Goal: Information Seeking & Learning: Learn about a topic

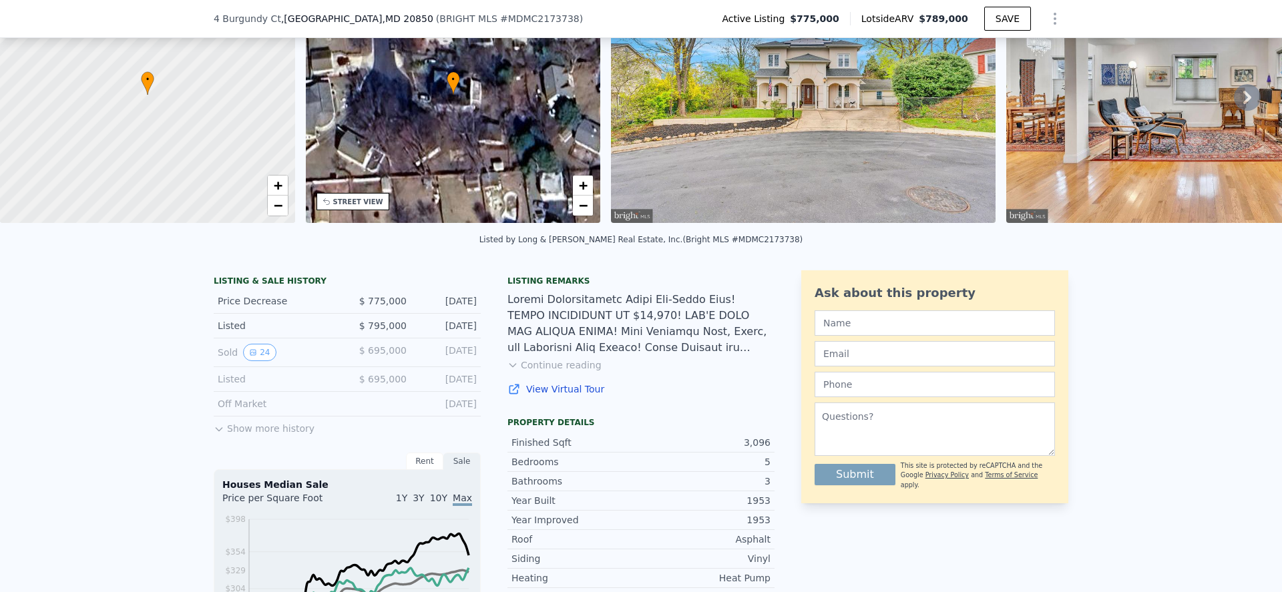
scroll to position [111, 0]
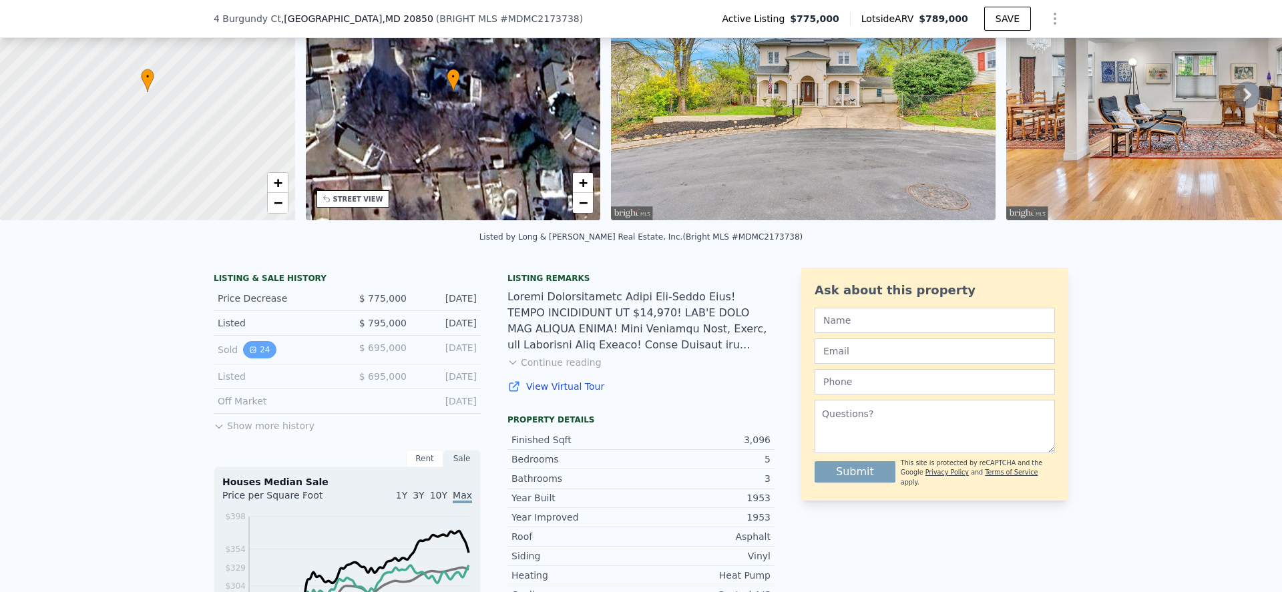
click at [256, 358] on button "24" at bounding box center [259, 349] width 33 height 17
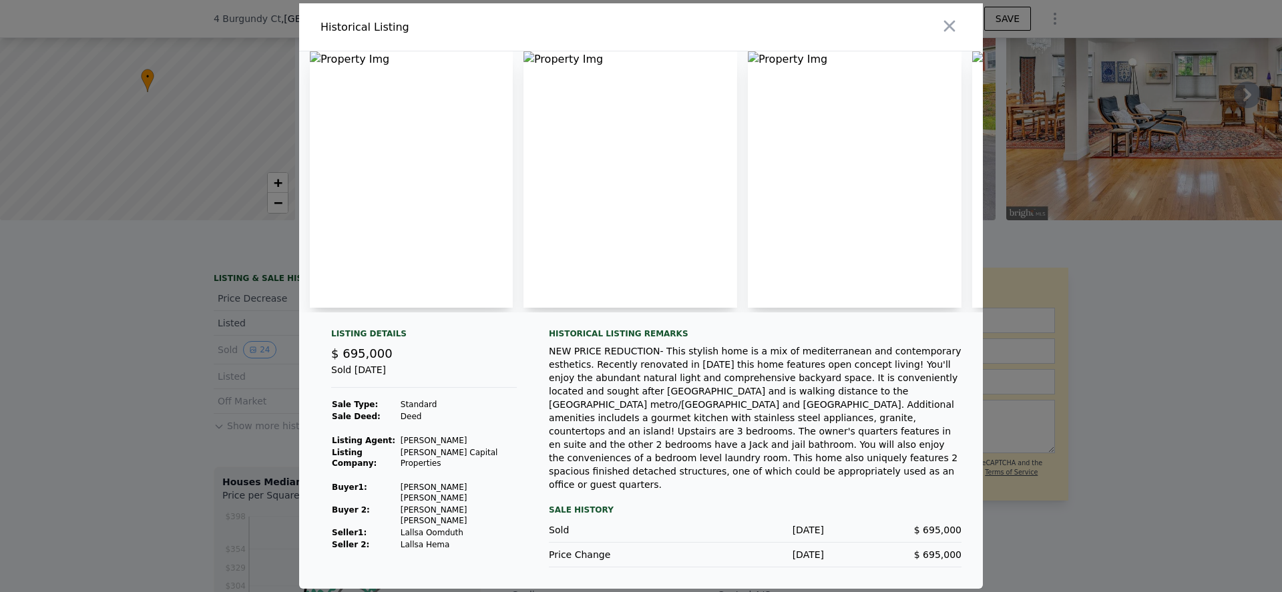
click at [682, 447] on div "NEW PRICE REDUCTION- This stylish home is a mix of mediterranean and contempora…" at bounding box center [755, 417] width 413 height 147
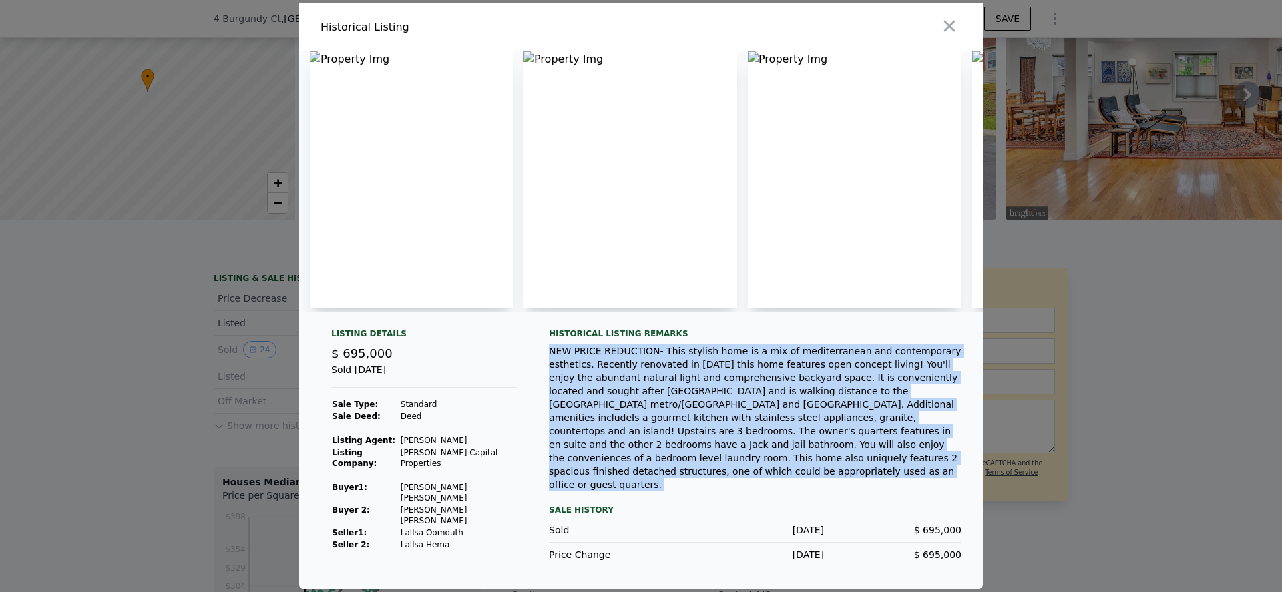
click at [682, 447] on div "NEW PRICE REDUCTION- This stylish home is a mix of mediterranean and contempora…" at bounding box center [755, 417] width 413 height 147
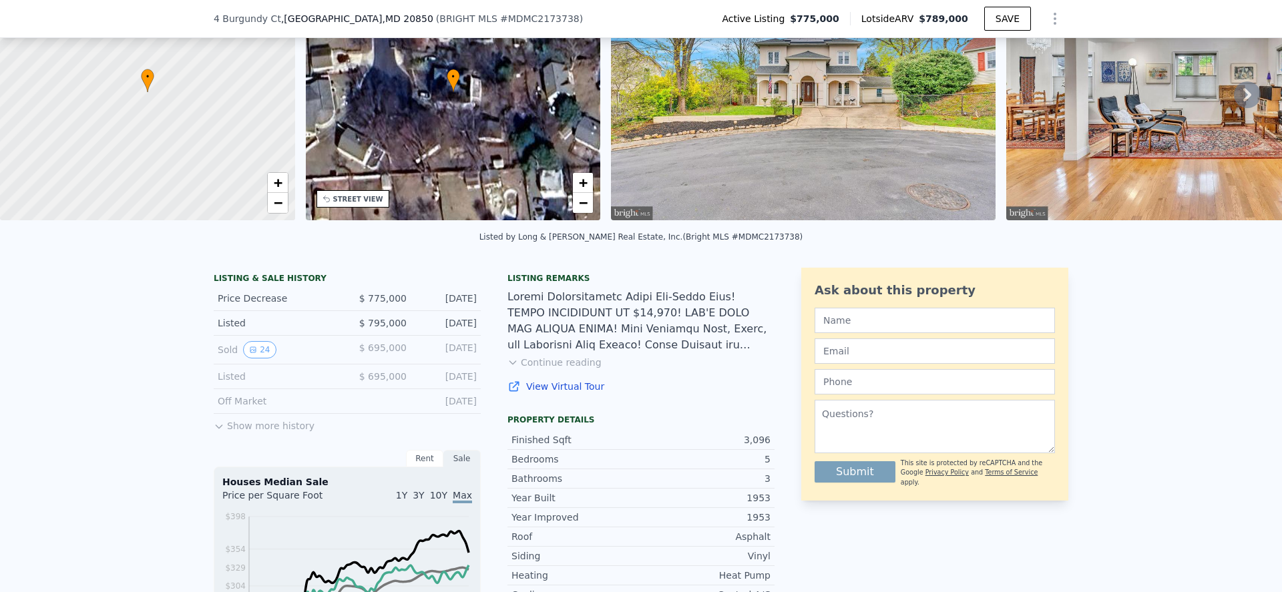
click at [293, 433] on button "Show more history" at bounding box center [264, 423] width 101 height 19
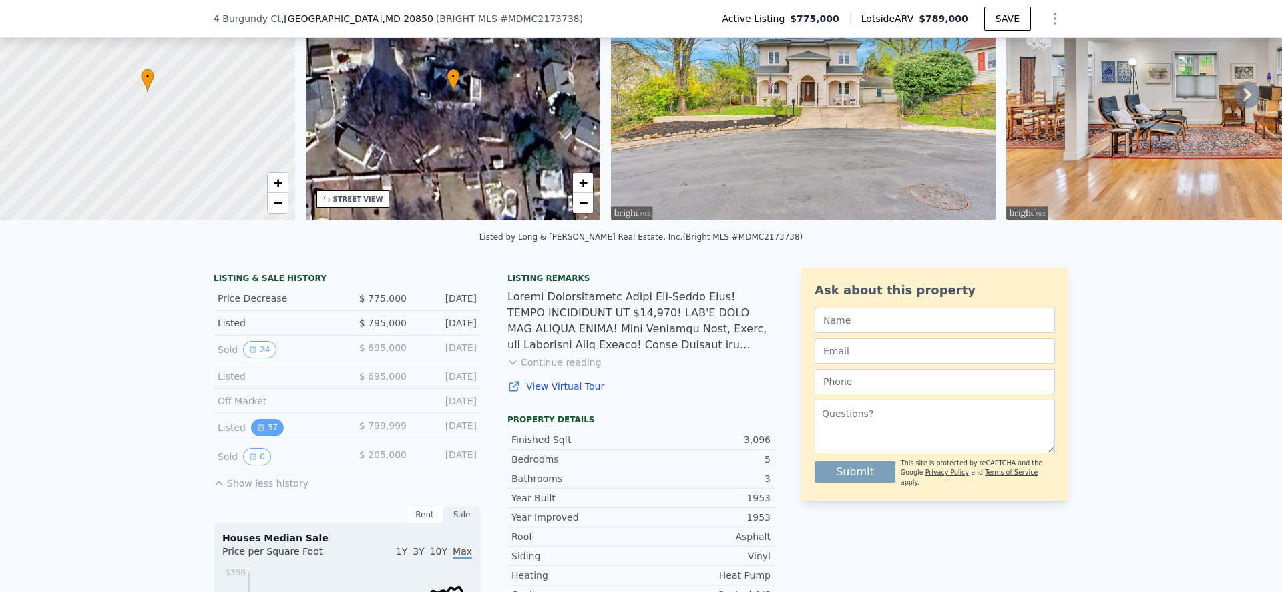
click at [257, 432] on icon "View historical data" at bounding box center [261, 428] width 8 height 8
click at [243, 465] on button "0" at bounding box center [257, 456] width 28 height 17
click at [254, 358] on button "24" at bounding box center [259, 349] width 33 height 17
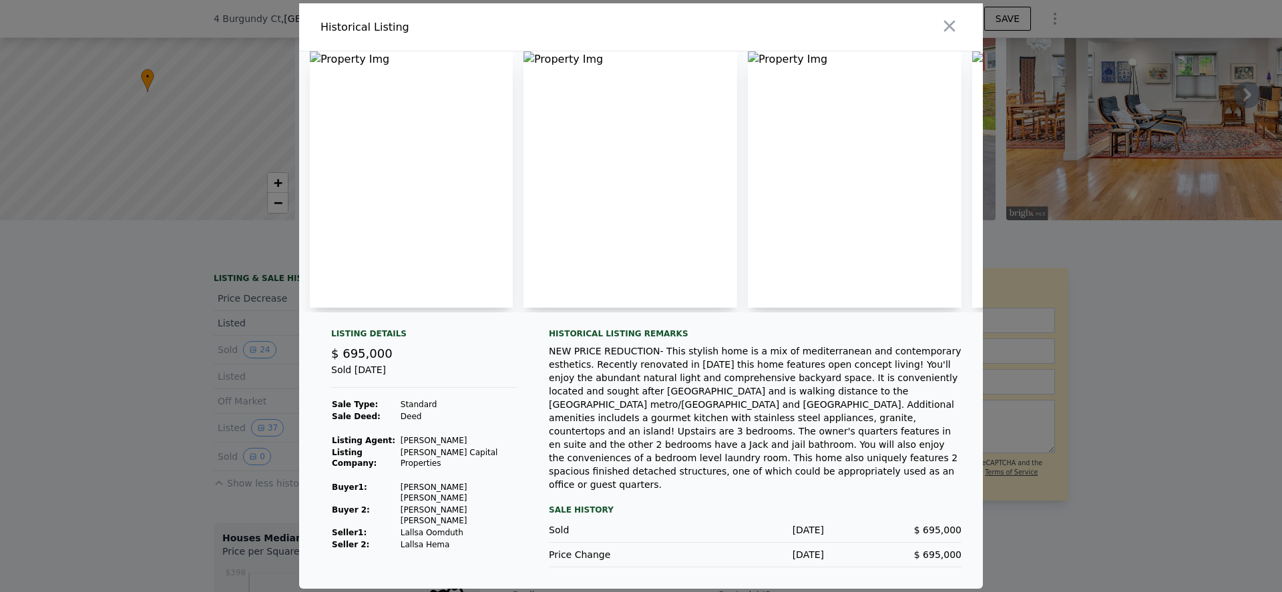
click at [667, 430] on div "NEW PRICE REDUCTION- This stylish home is a mix of mediterranean and contempora…" at bounding box center [755, 417] width 413 height 147
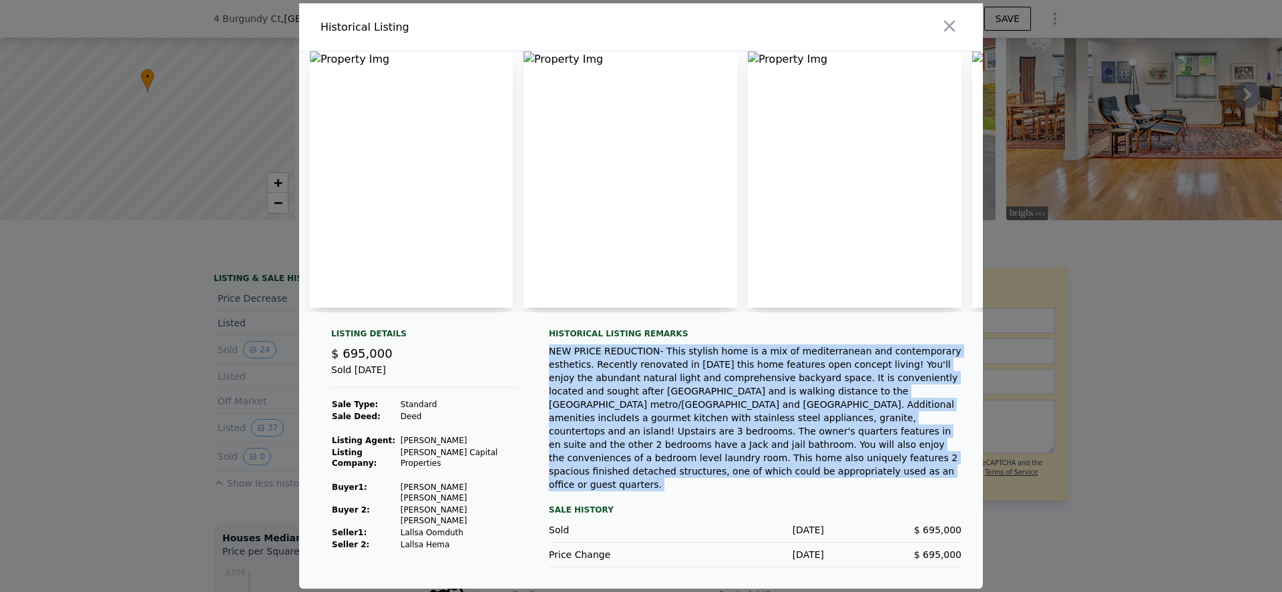
click at [667, 430] on div "NEW PRICE REDUCTION- This stylish home is a mix of mediterranean and contempora…" at bounding box center [755, 417] width 413 height 147
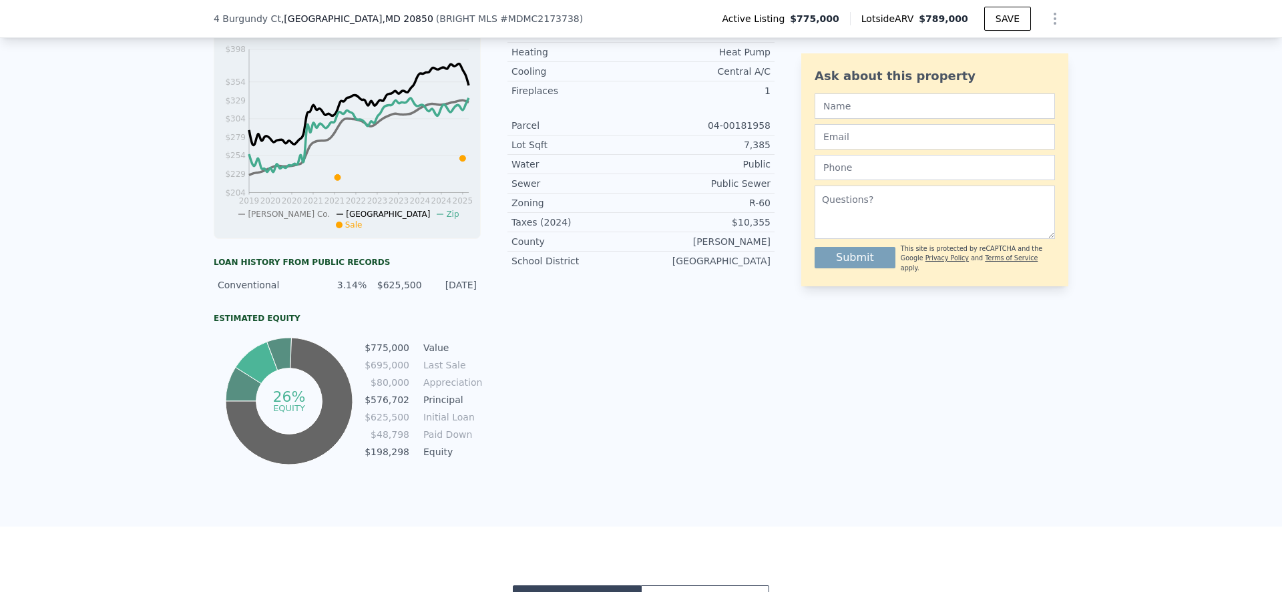
scroll to position [635, 0]
click at [384, 292] on div "$625,500" at bounding box center [397, 284] width 47 height 13
click at [346, 288] on div "3.14%" at bounding box center [343, 284] width 47 height 13
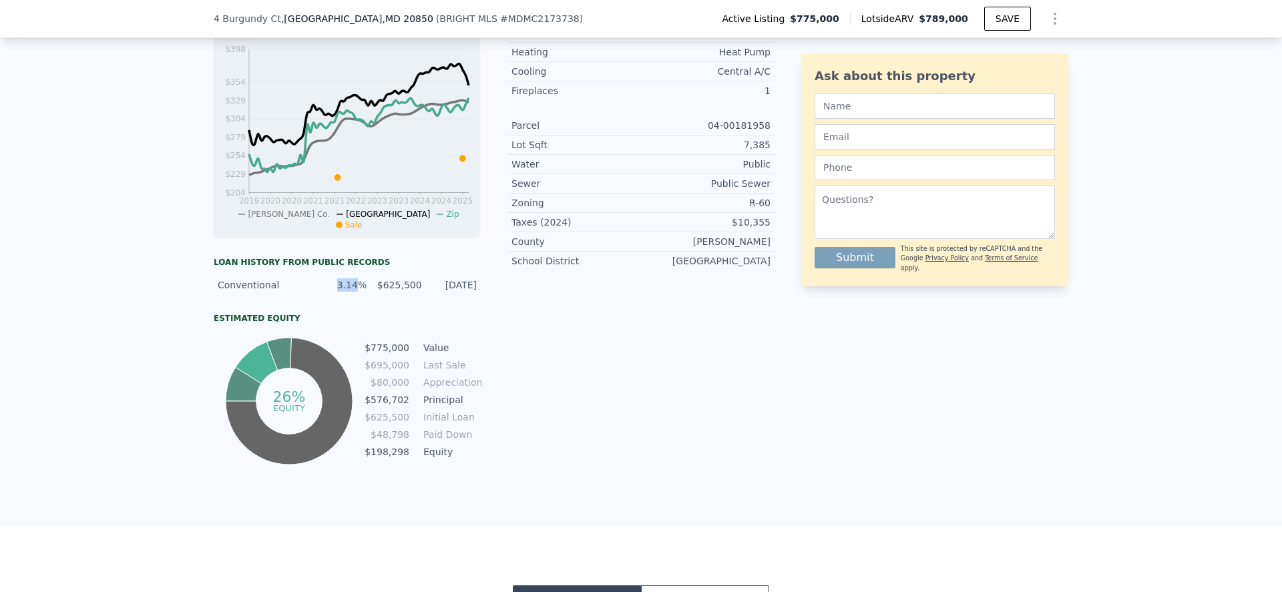
click at [346, 288] on div "3.14%" at bounding box center [343, 284] width 47 height 13
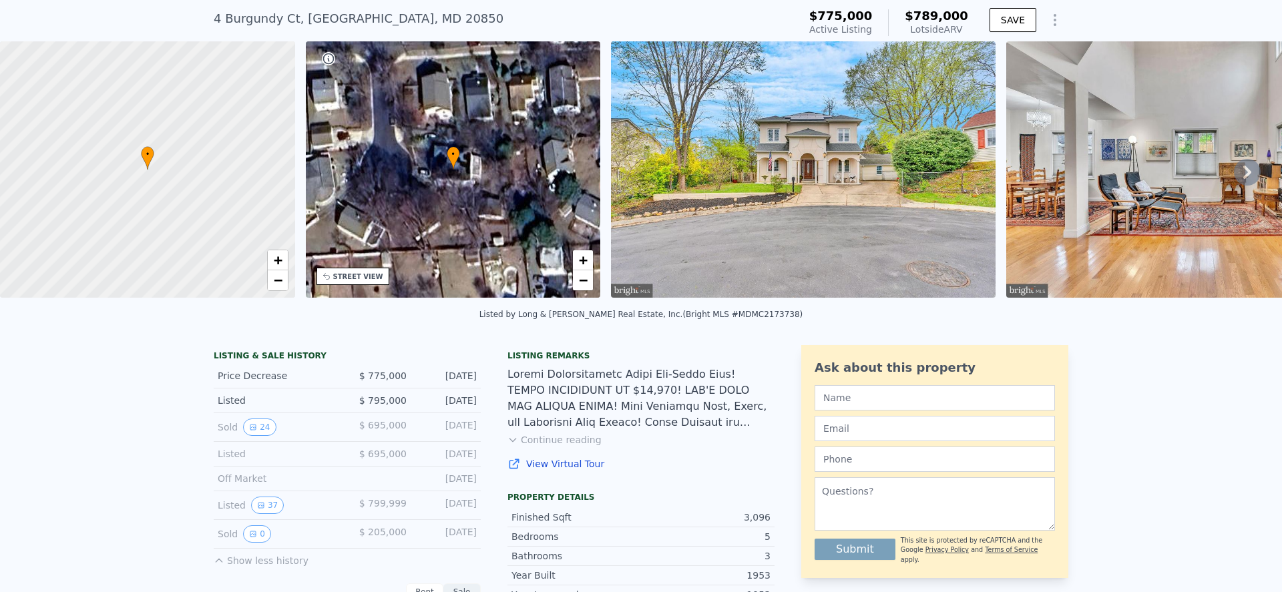
scroll to position [38, 0]
click at [397, 15] on div "[STREET_ADDRESS]" at bounding box center [359, 19] width 290 height 19
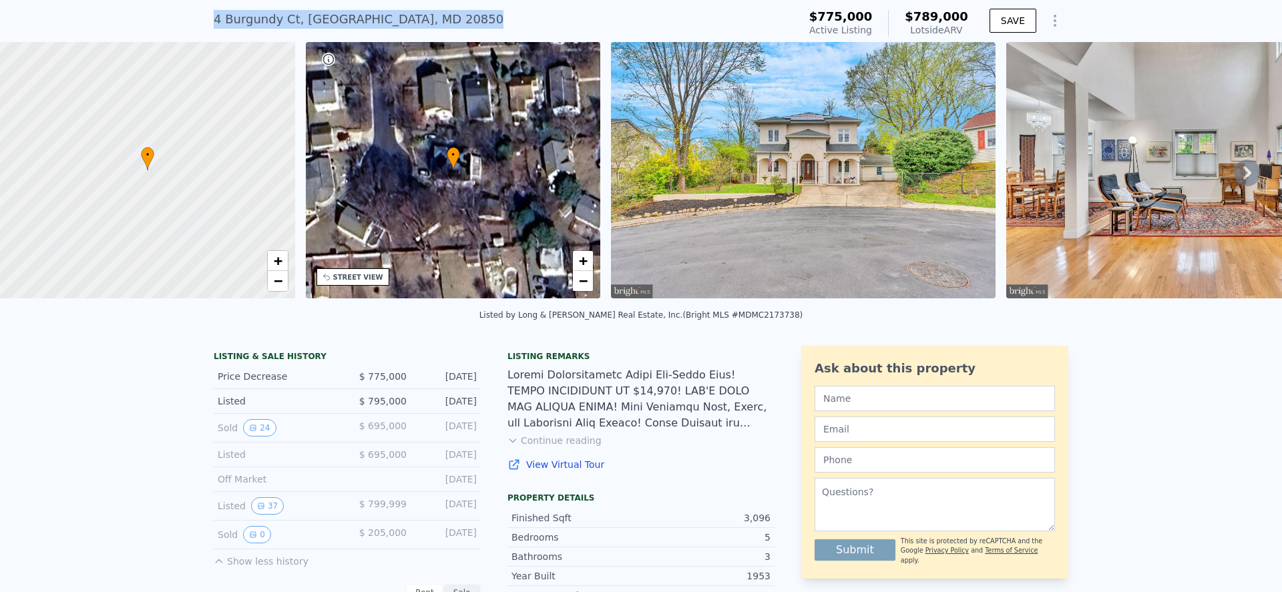
click at [397, 15] on div "[STREET_ADDRESS]" at bounding box center [359, 19] width 290 height 19
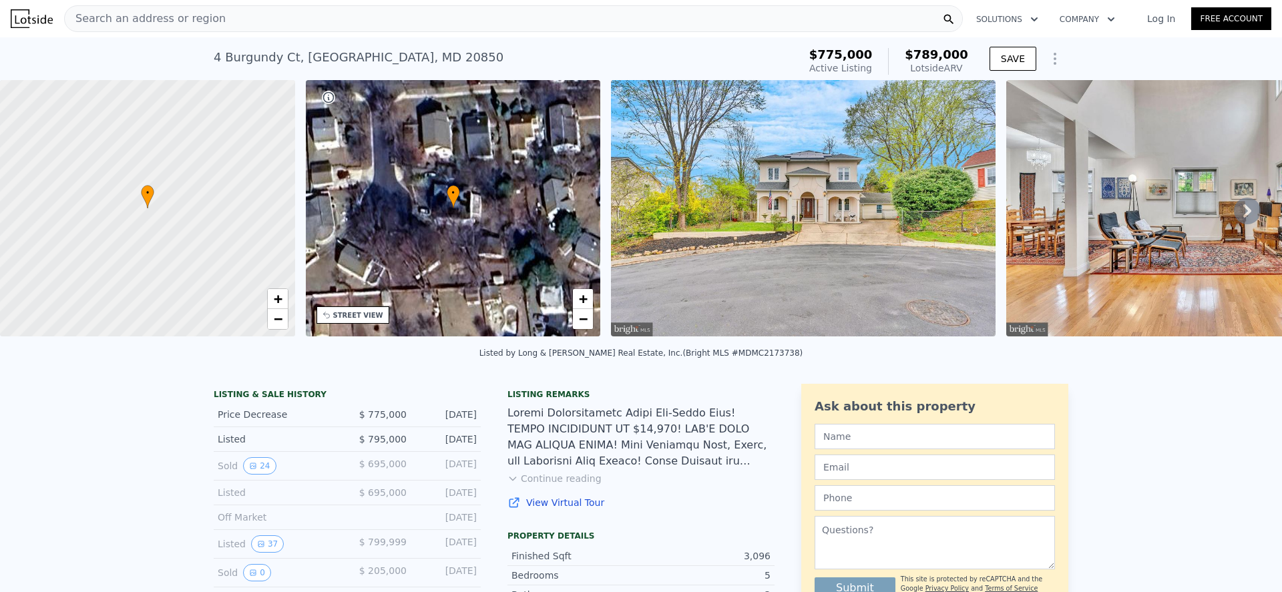
click at [380, 23] on div "Search an address or region" at bounding box center [513, 18] width 899 height 27
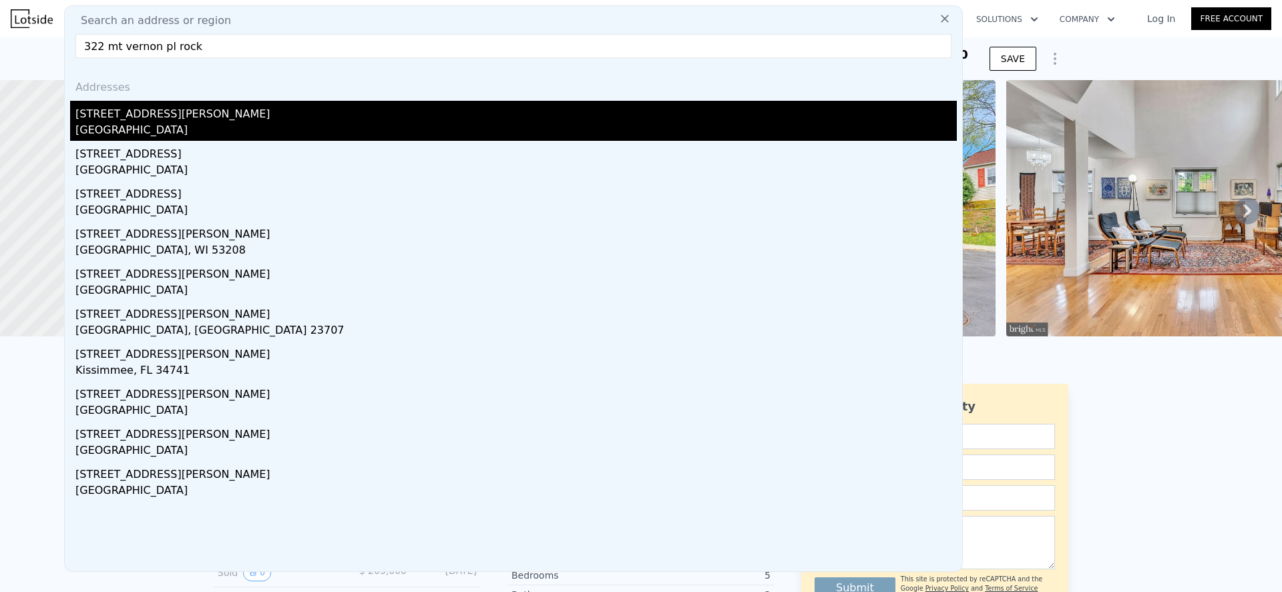
type input "322 mt vernon pl rock"
click at [162, 129] on div "[GEOGRAPHIC_DATA]" at bounding box center [515, 131] width 881 height 19
click at [162, 129] on div at bounding box center [148, 209] width 354 height 308
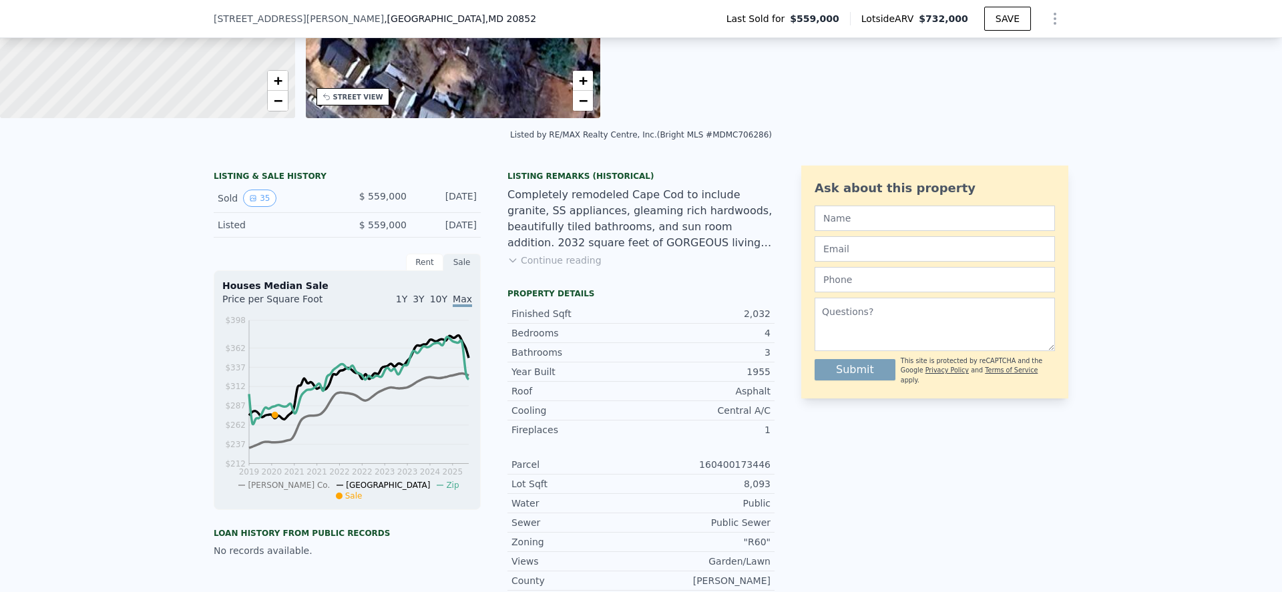
scroll to position [214, 0]
click at [249, 202] on icon "View historical data" at bounding box center [253, 198] width 8 height 8
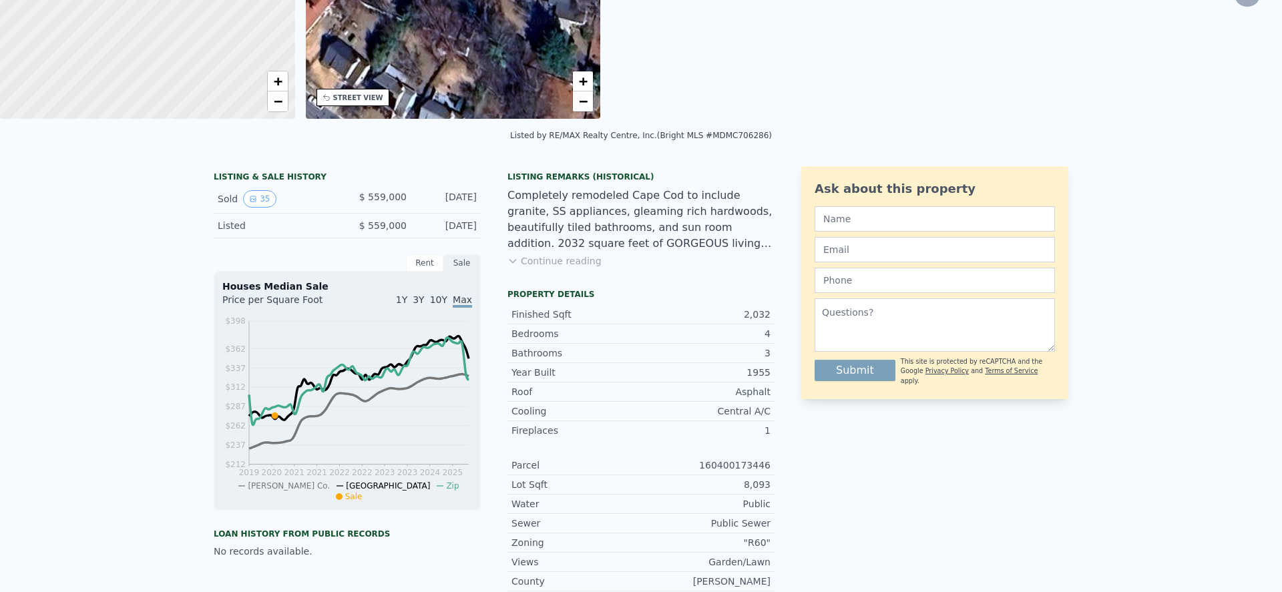
scroll to position [0, 0]
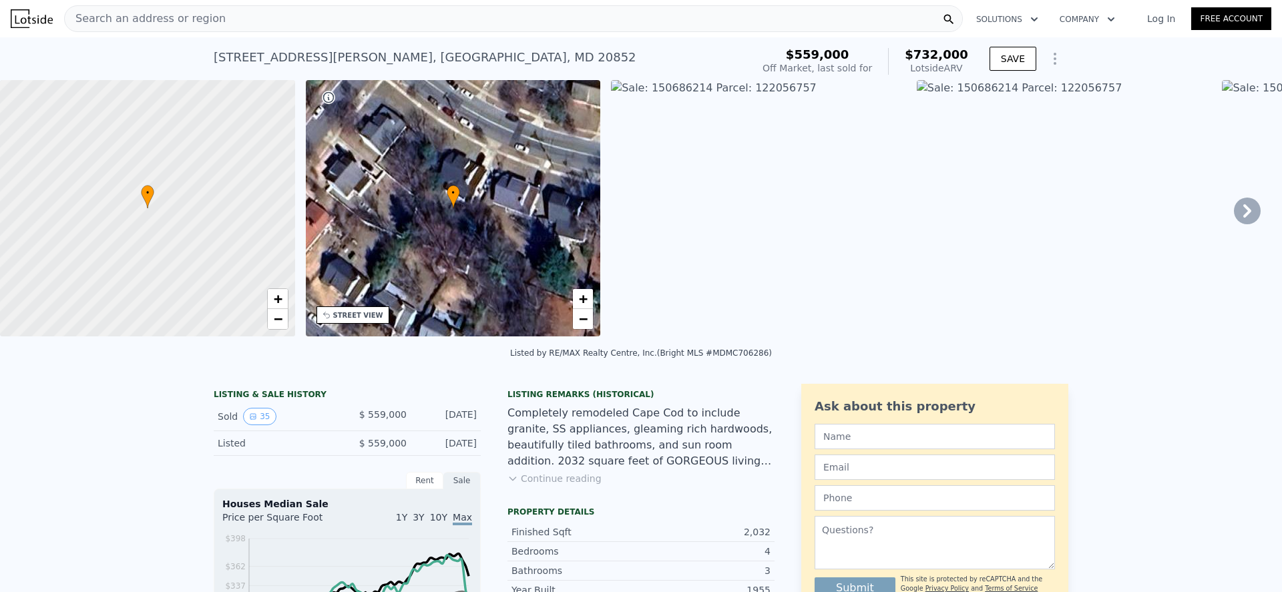
type input "5"
type input "6"
type input "3.5"
type input "4"
type input "3032"
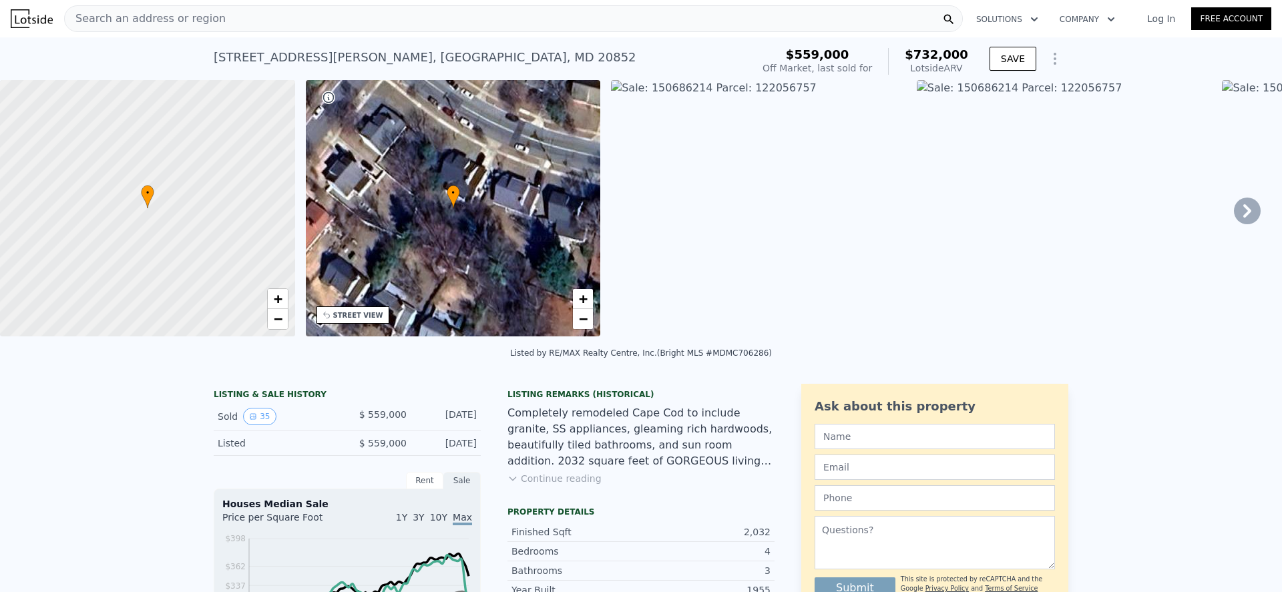
type input "3564"
type input "6005"
type input "7067"
type input "$ 789,000"
type input "-$ 93,096"
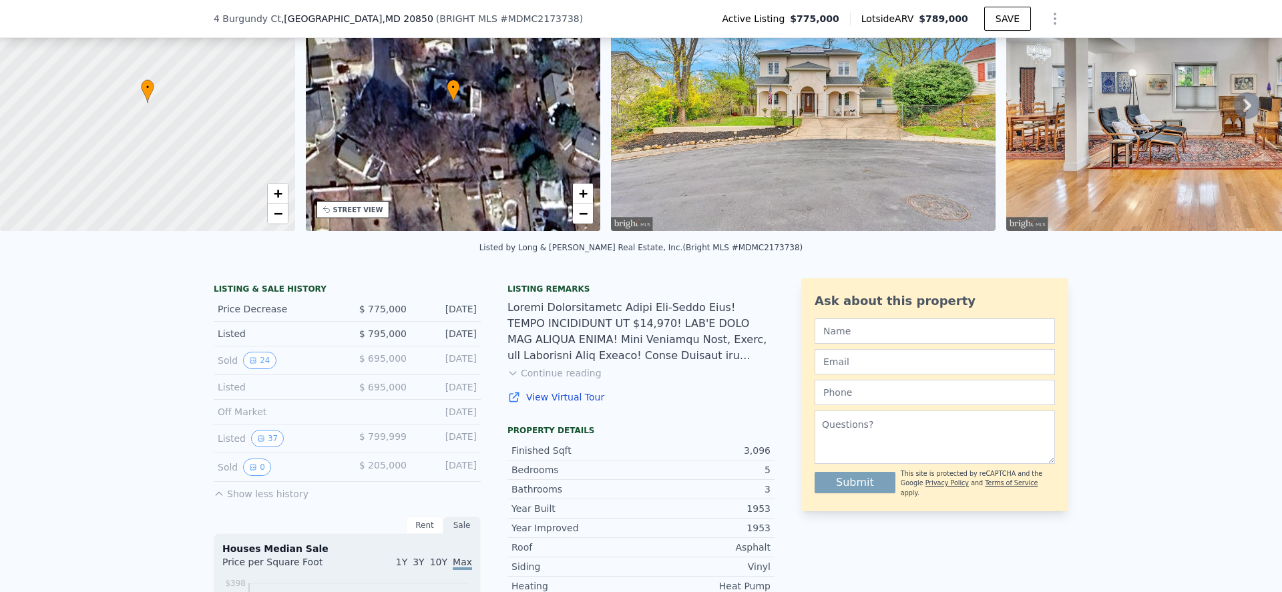
scroll to position [110, 0]
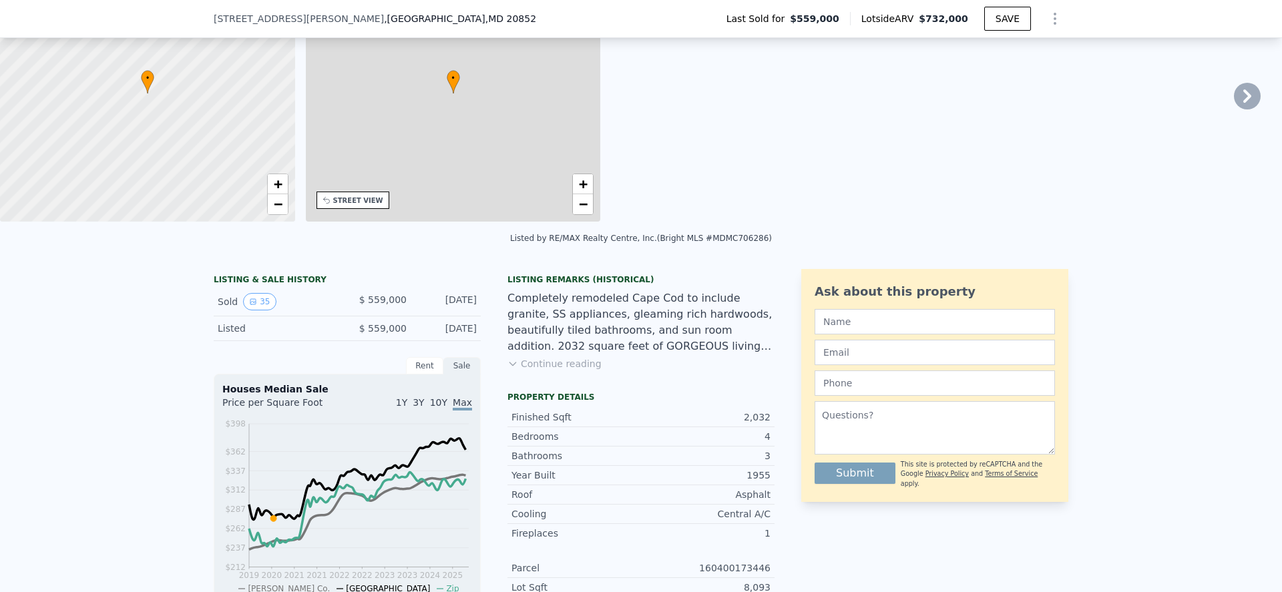
type input "3"
type input "5"
type input "1"
type input "3"
type input "1522"
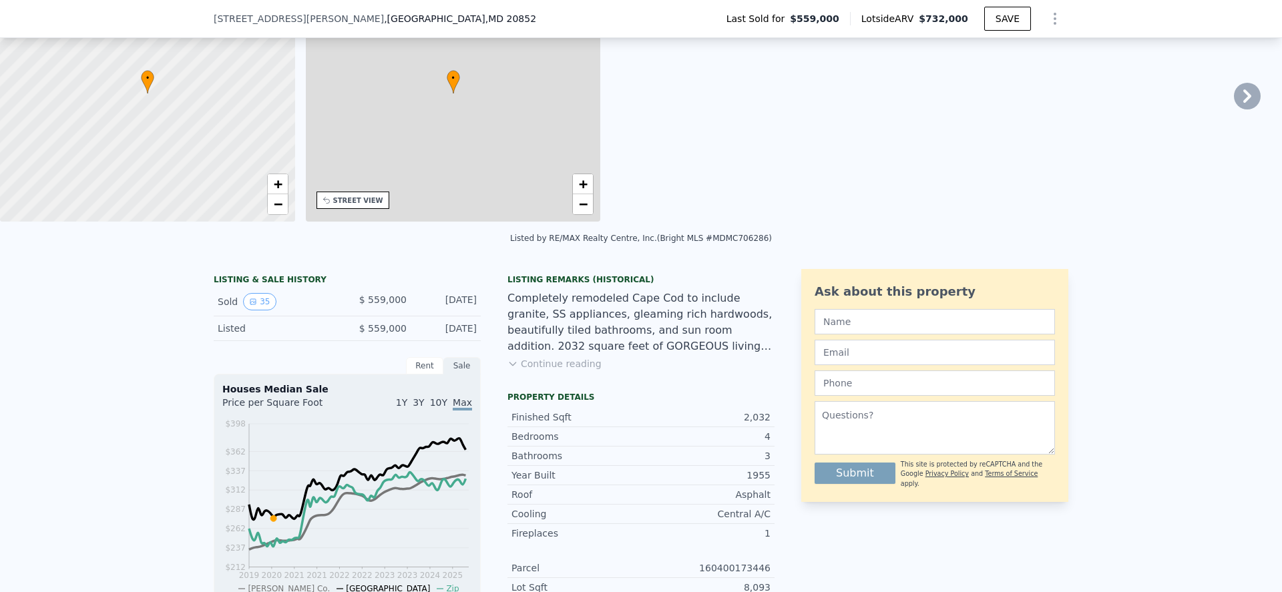
type input "2496"
type input "4984"
type input "11228"
type input "$ 732,000"
type input "$ 85,352"
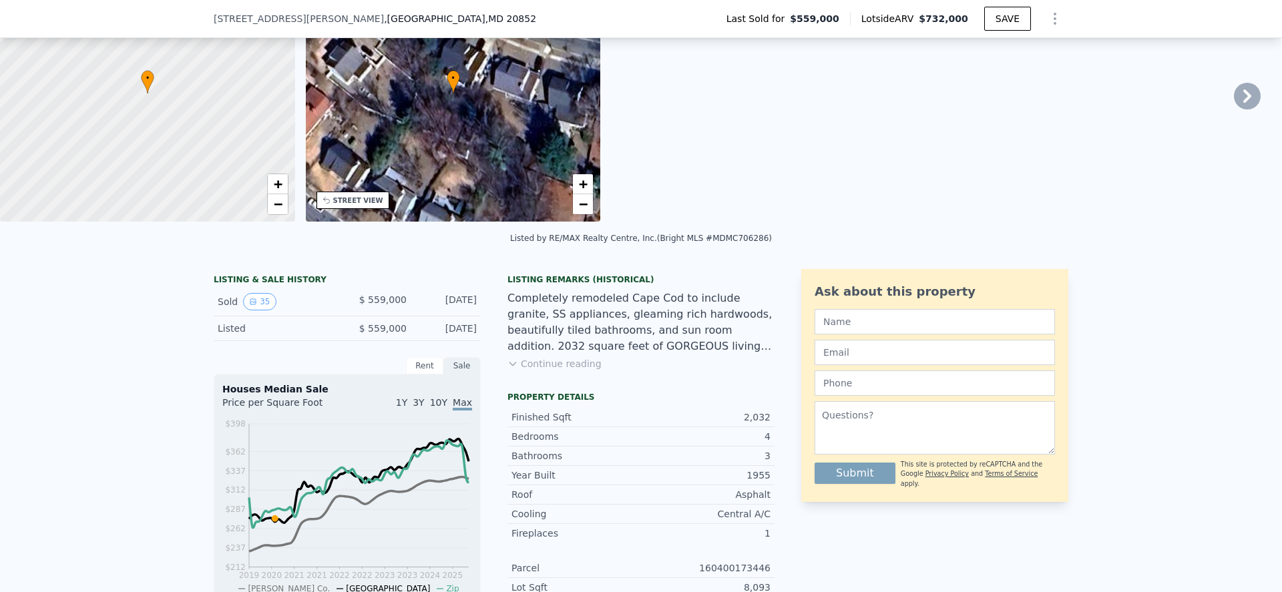
click at [517, 370] on button "Continue reading" at bounding box center [554, 363] width 94 height 13
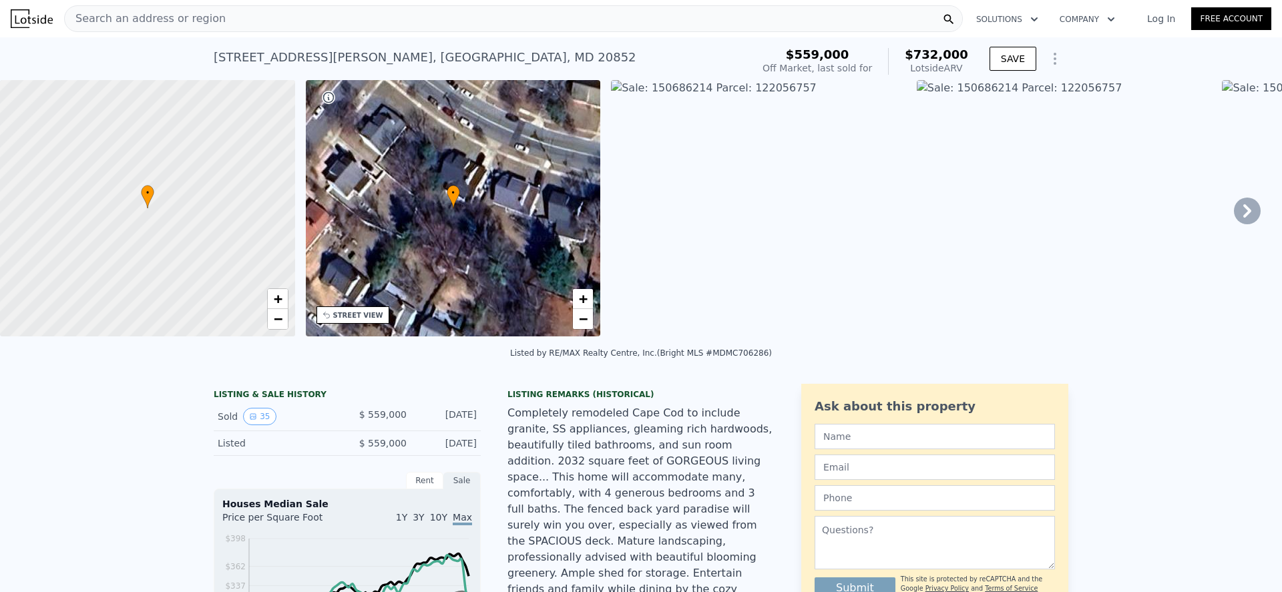
click at [143, 21] on span "Search an address or region" at bounding box center [145, 19] width 161 height 16
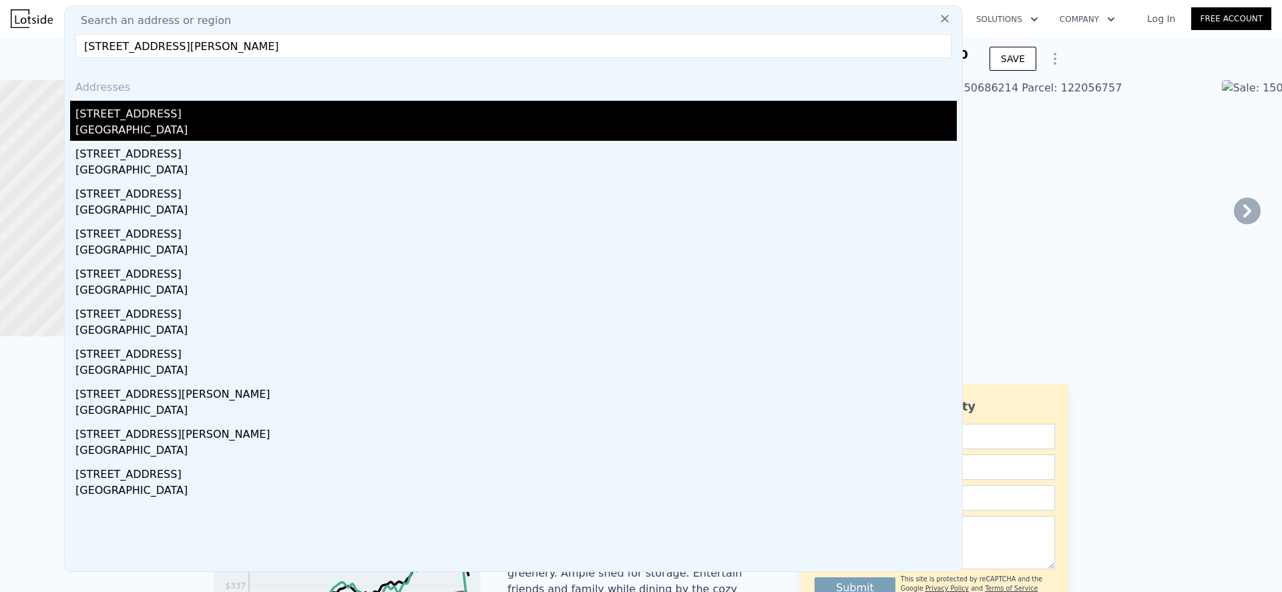
type input "[STREET_ADDRESS][PERSON_NAME]"
click at [128, 125] on div "[GEOGRAPHIC_DATA]" at bounding box center [515, 131] width 881 height 19
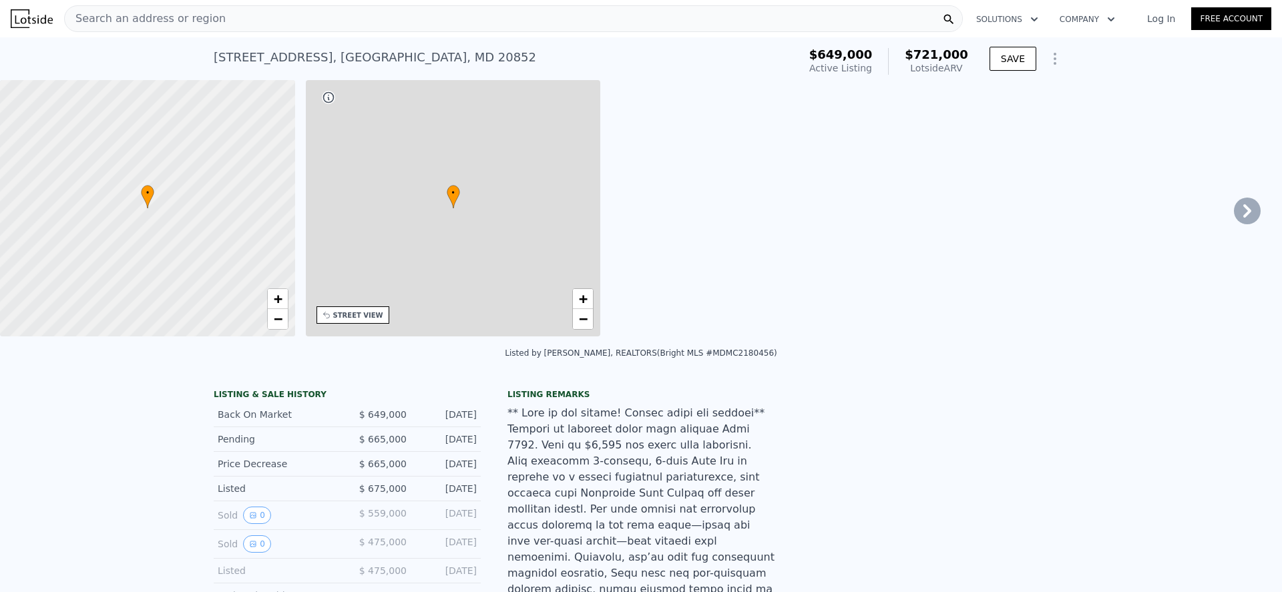
type input "4"
type input "1150"
type input "1717"
type input "5479"
type input "$ 721,000"
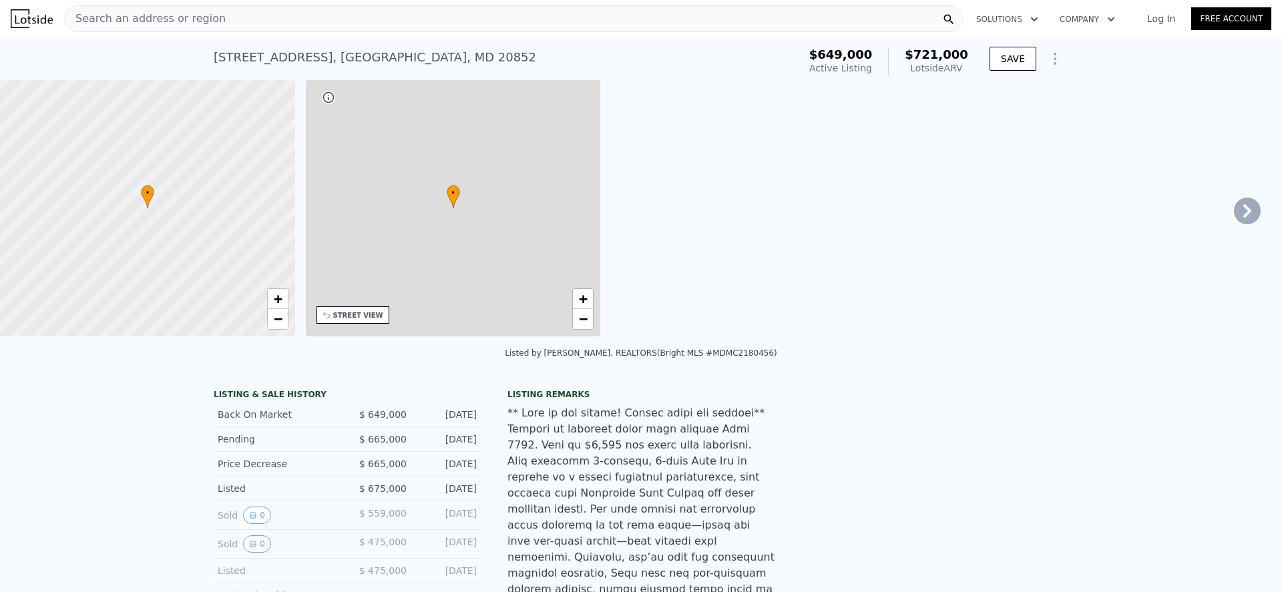
type input "5"
type input "-$ 14,781"
click at [128, 125] on div at bounding box center [148, 209] width 354 height 308
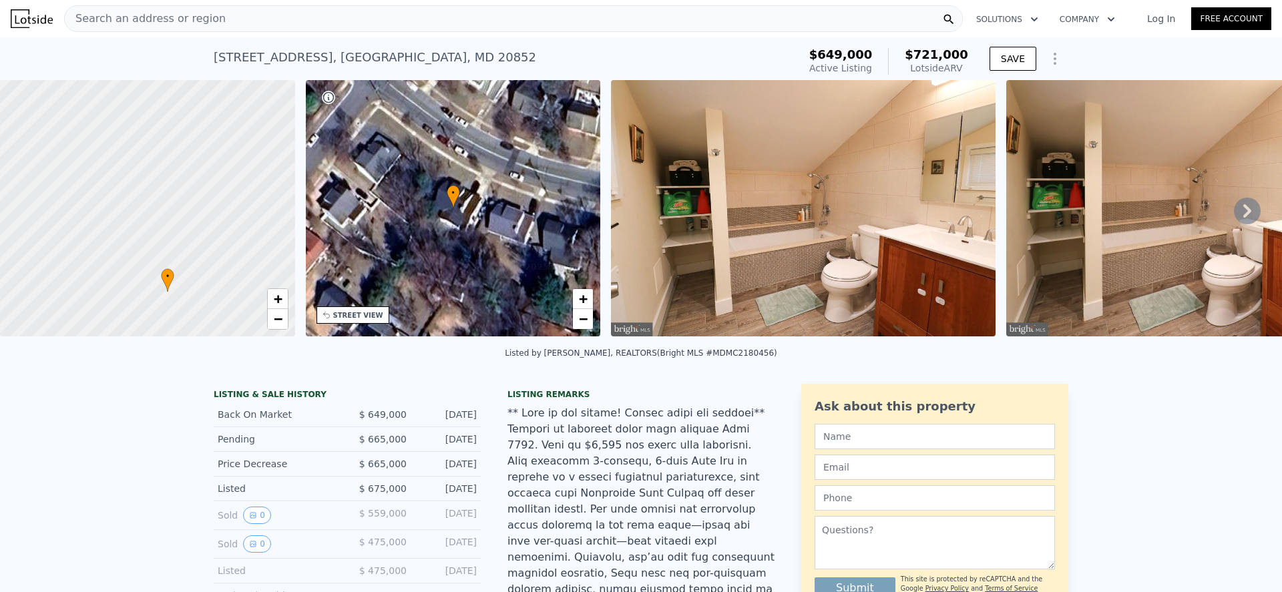
click at [1234, 204] on icon at bounding box center [1247, 211] width 27 height 27
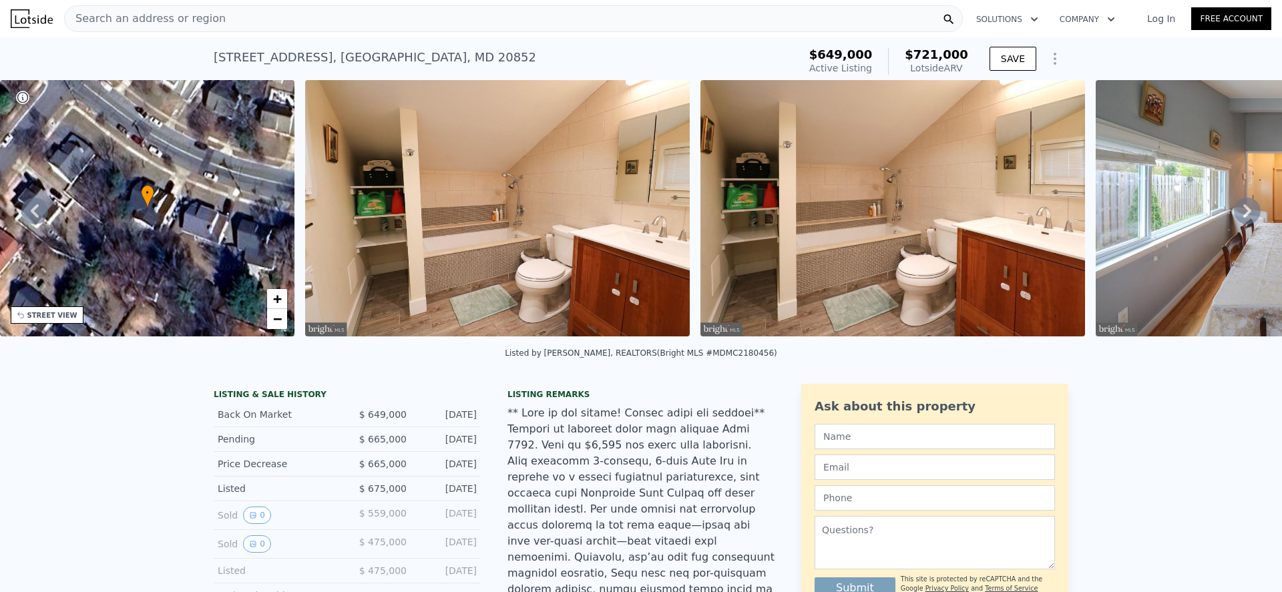
click at [1234, 204] on icon at bounding box center [1247, 211] width 27 height 27
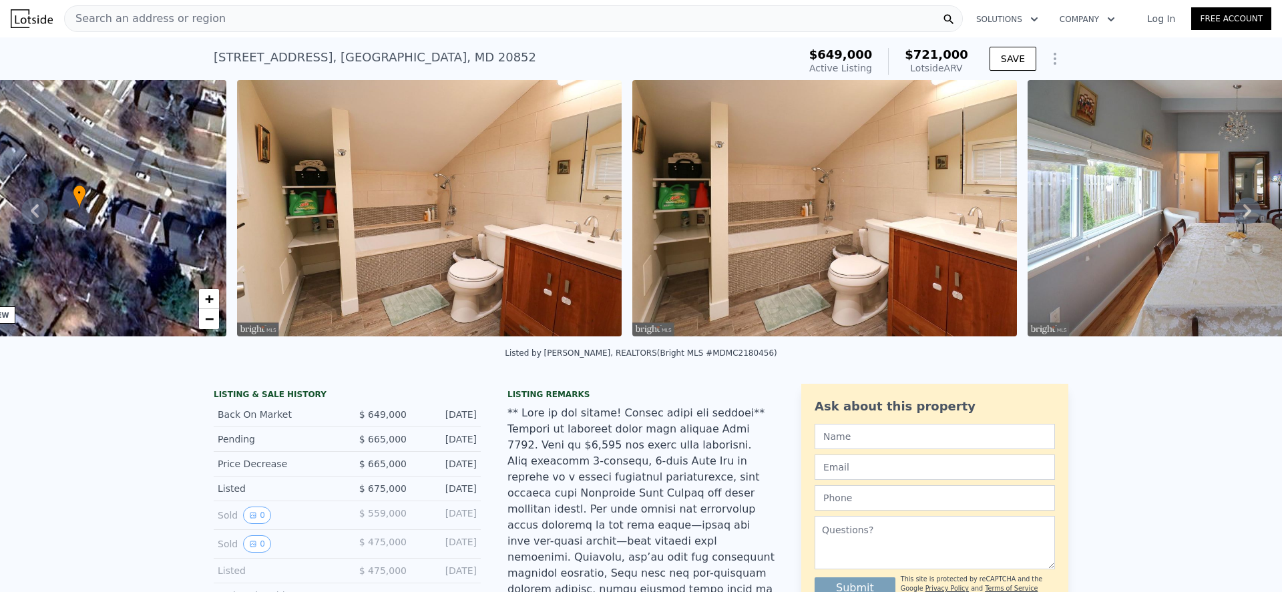
click at [1230, 204] on img at bounding box center [1219, 208] width 385 height 256
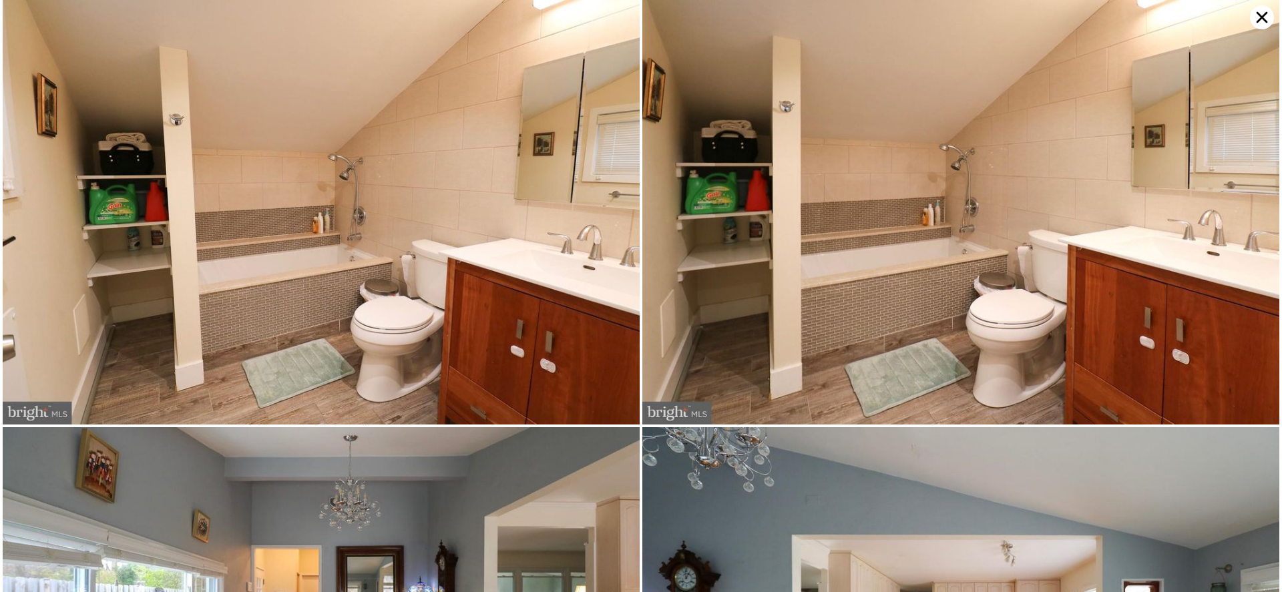
scroll to position [0, 611]
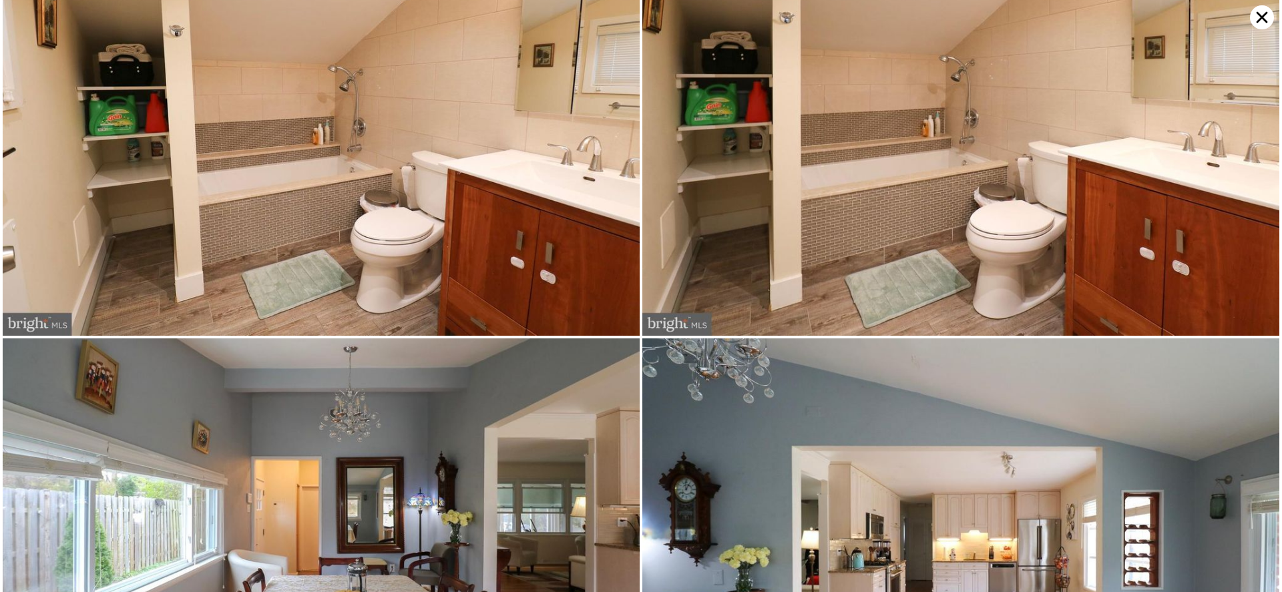
click at [1230, 204] on img at bounding box center [960, 123] width 637 height 425
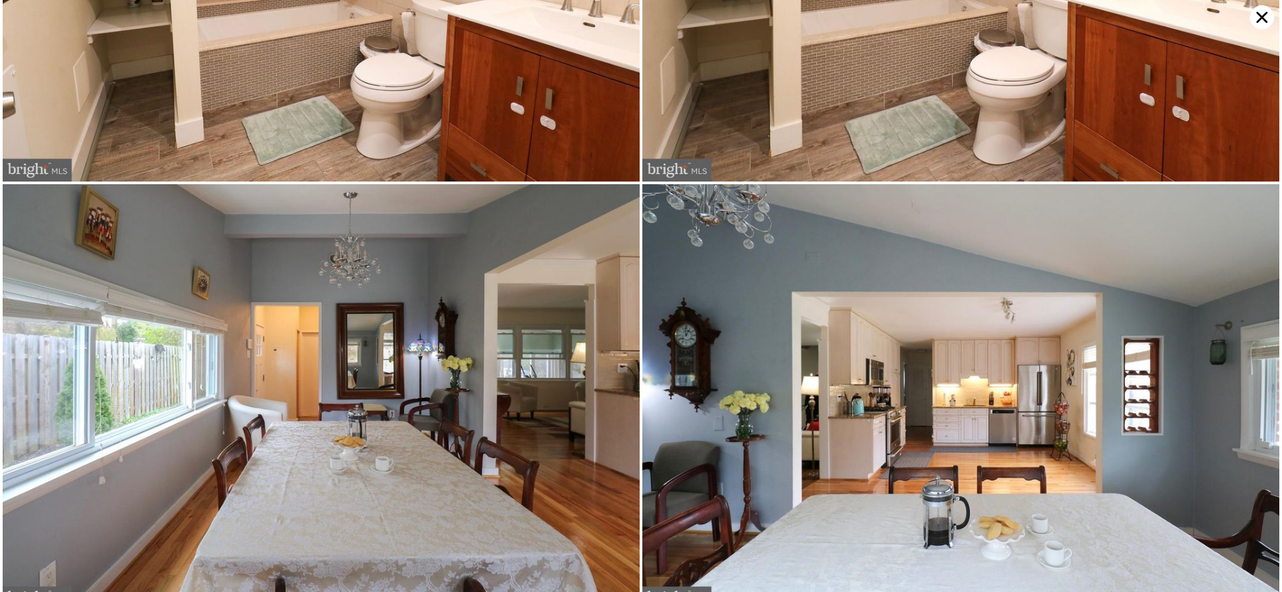
click at [1230, 204] on img at bounding box center [960, 396] width 637 height 425
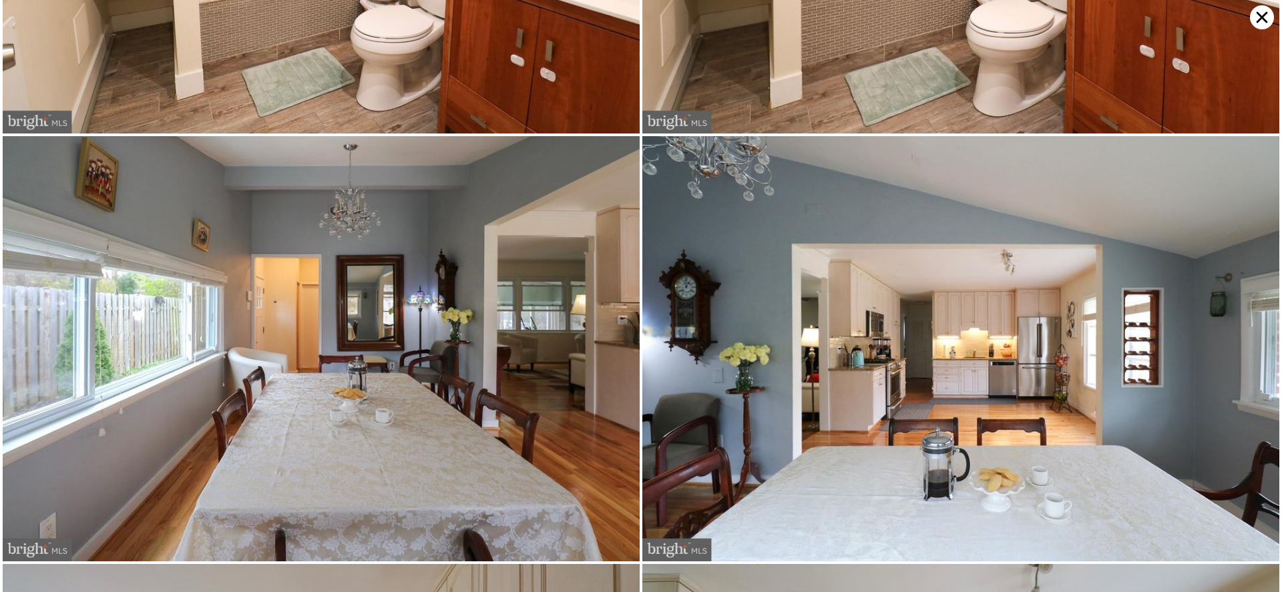
click at [1230, 204] on img at bounding box center [960, 348] width 637 height 425
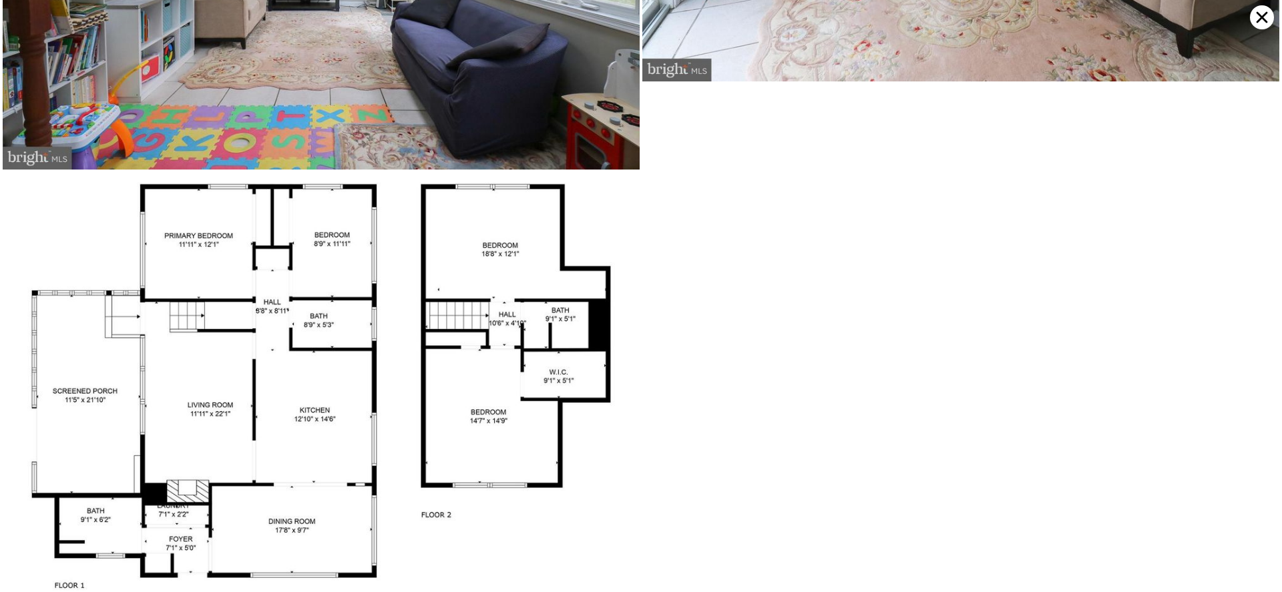
scroll to position [6334, 0]
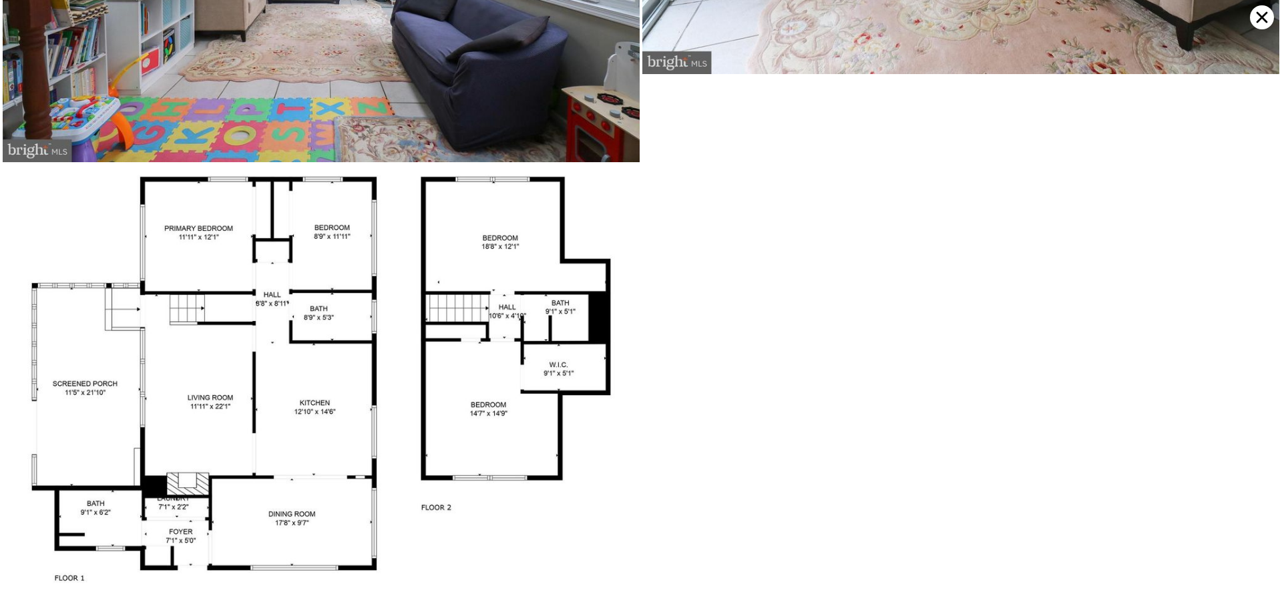
type input "5"
type input "1522"
type input "2496"
type input "4984"
type input "$ 732,000"
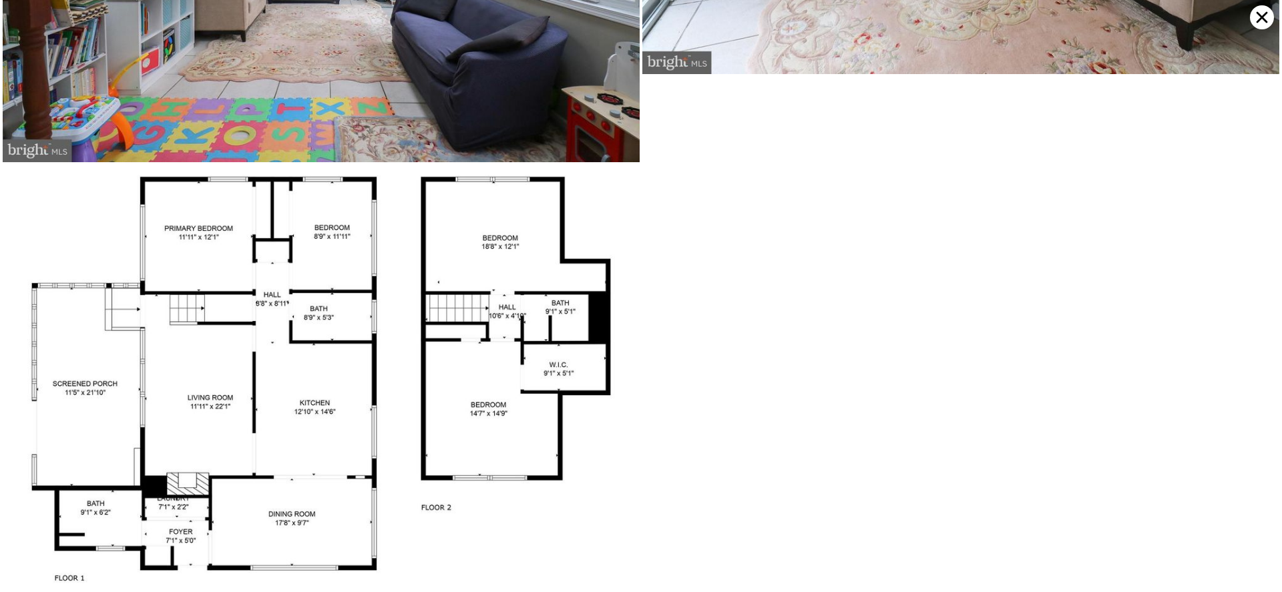
type input "6"
type input "$ 85,352"
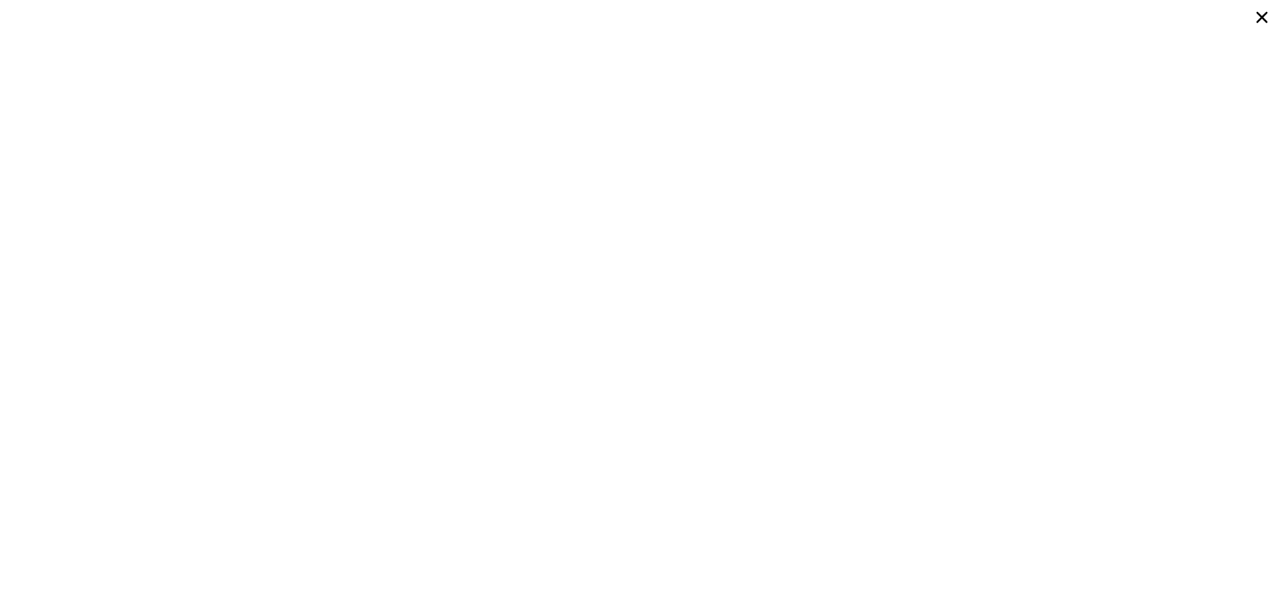
type input "5"
type input "6"
type input "3.5"
type input "4"
type input "3032"
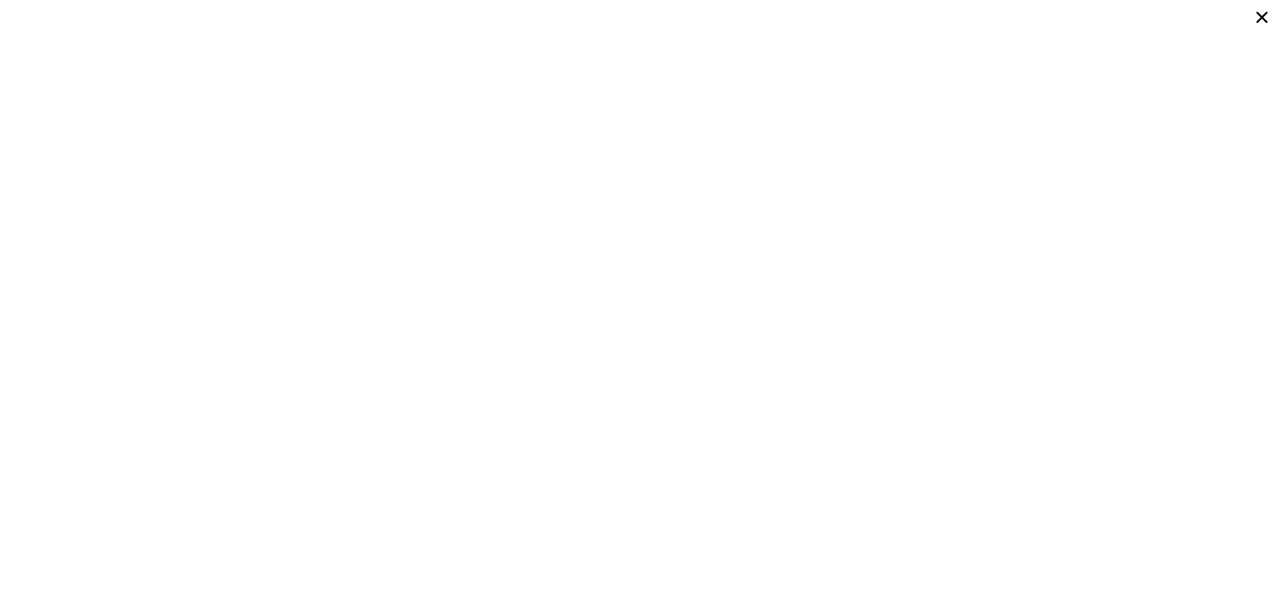
type input "3564"
type input "6005"
type input "7067"
type input "$ 789,000"
type input "-$ 93,096"
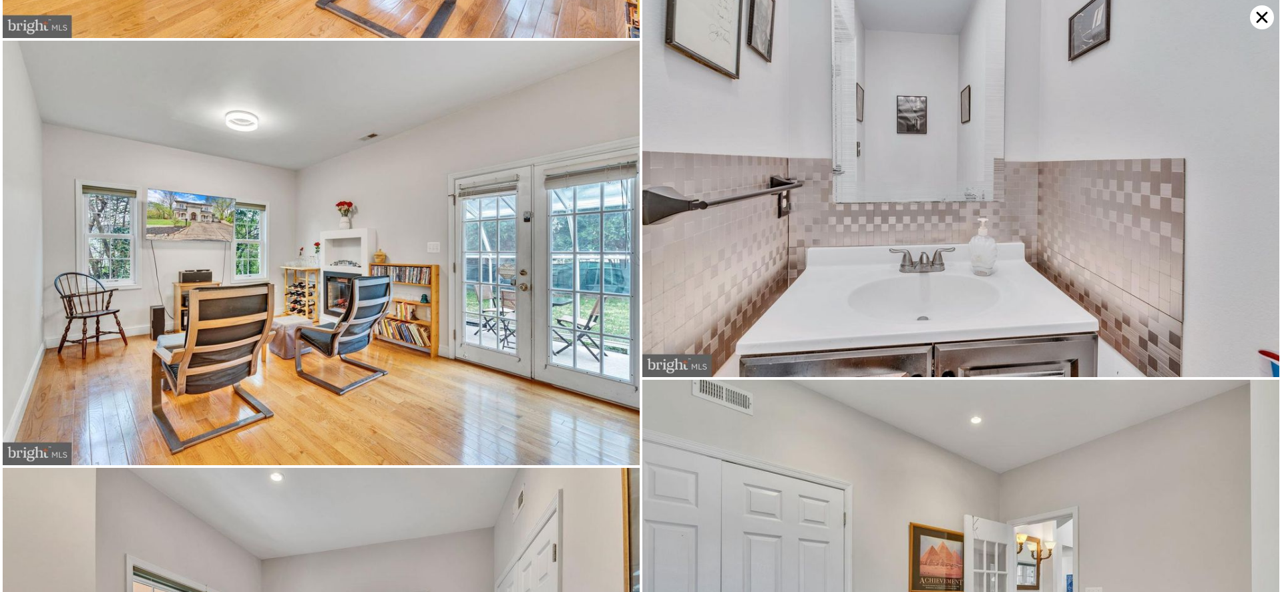
scroll to position [6453, 0]
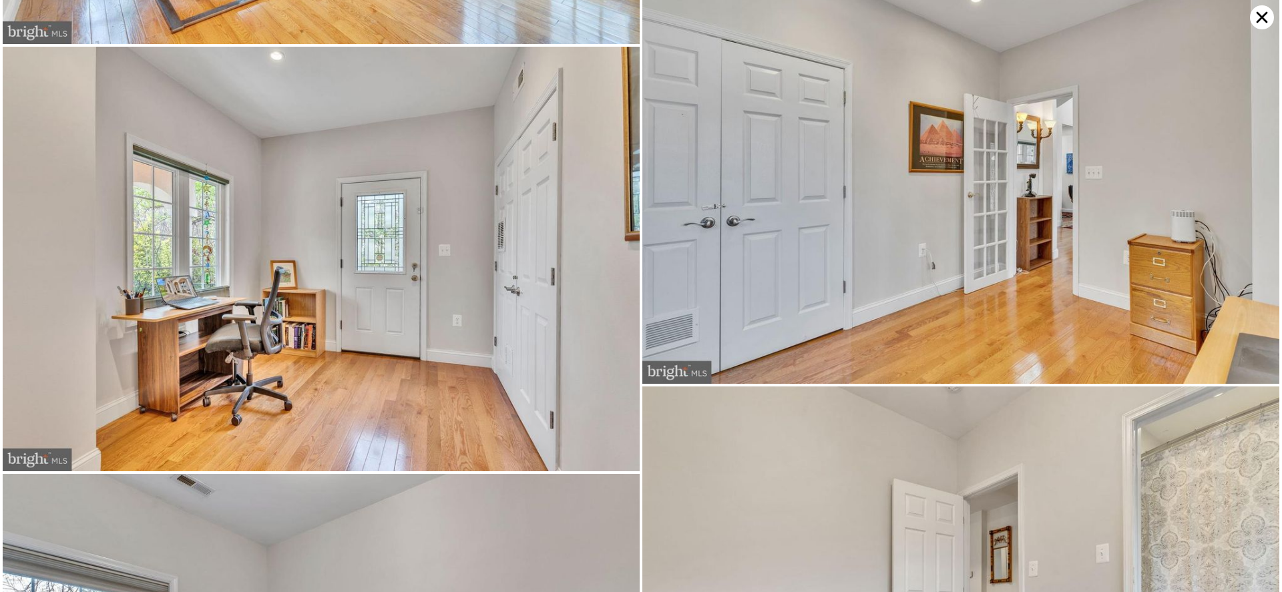
type input "3"
type input "5"
type input "1"
type input "3"
type input "1522"
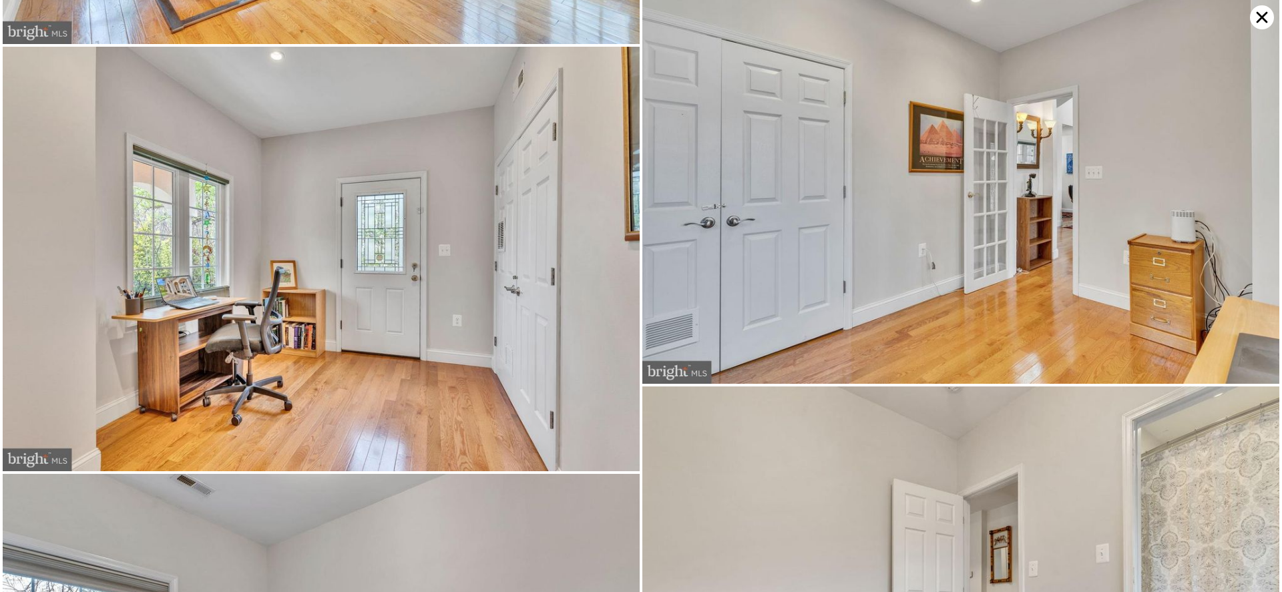
type input "2496"
type input "4984"
type input "11228"
type input "$ 732,000"
type input "$ 85,352"
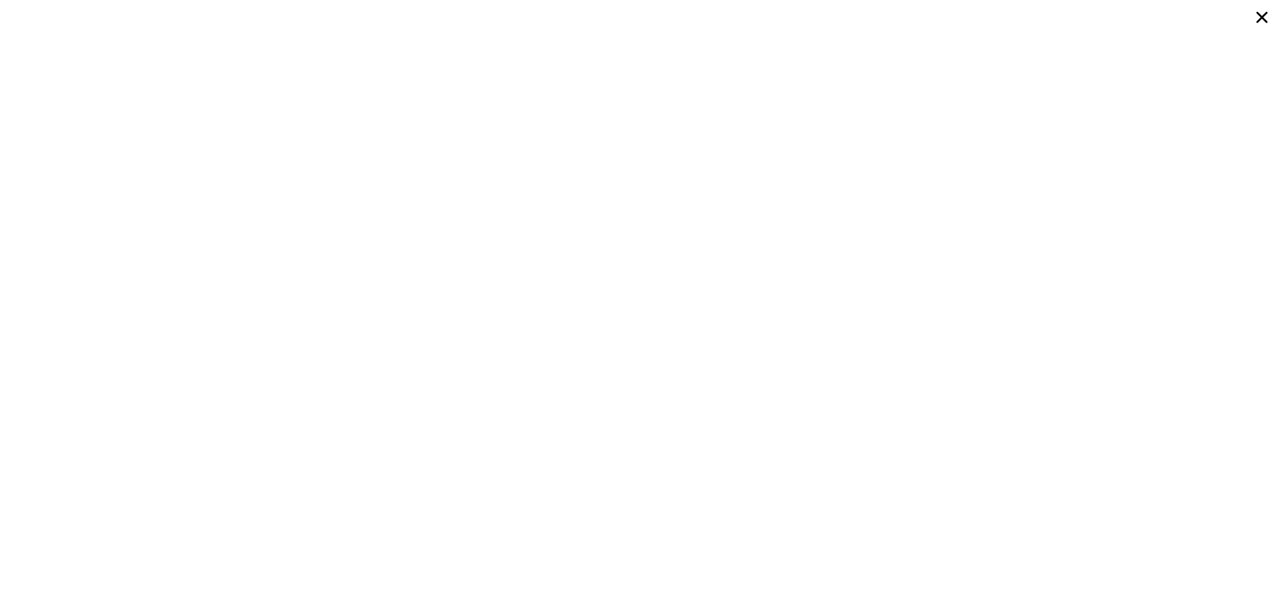
click at [1259, 20] on icon at bounding box center [1261, 17] width 11 height 11
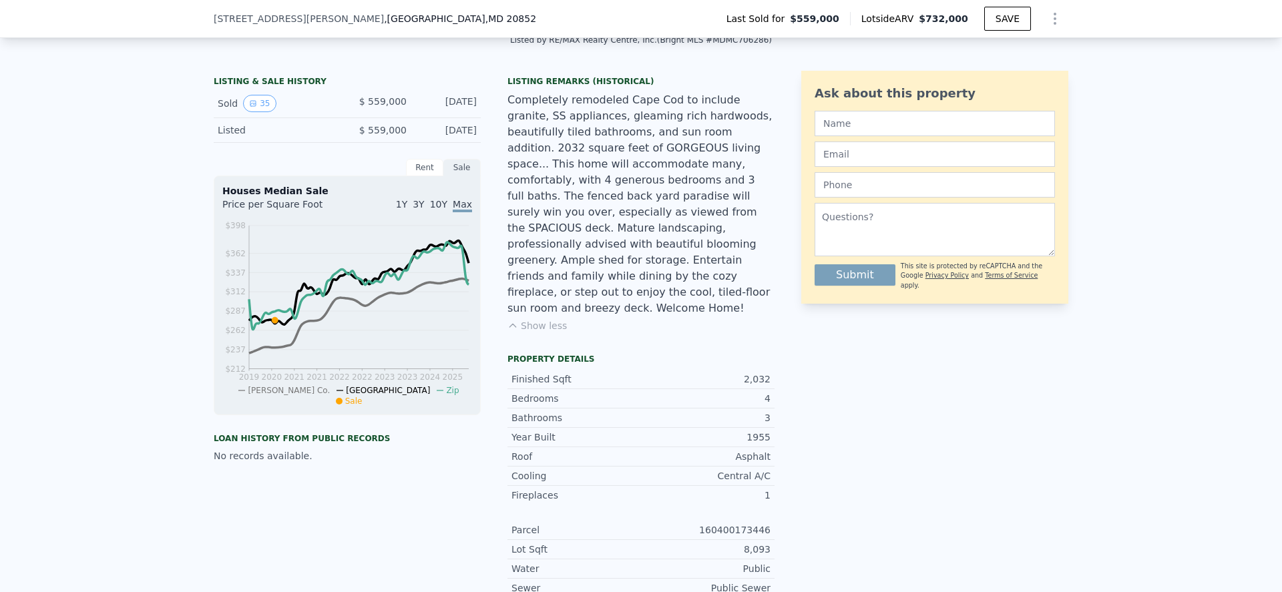
scroll to position [310, 0]
type input "4"
type input "1150"
type input "1717"
type input "5479"
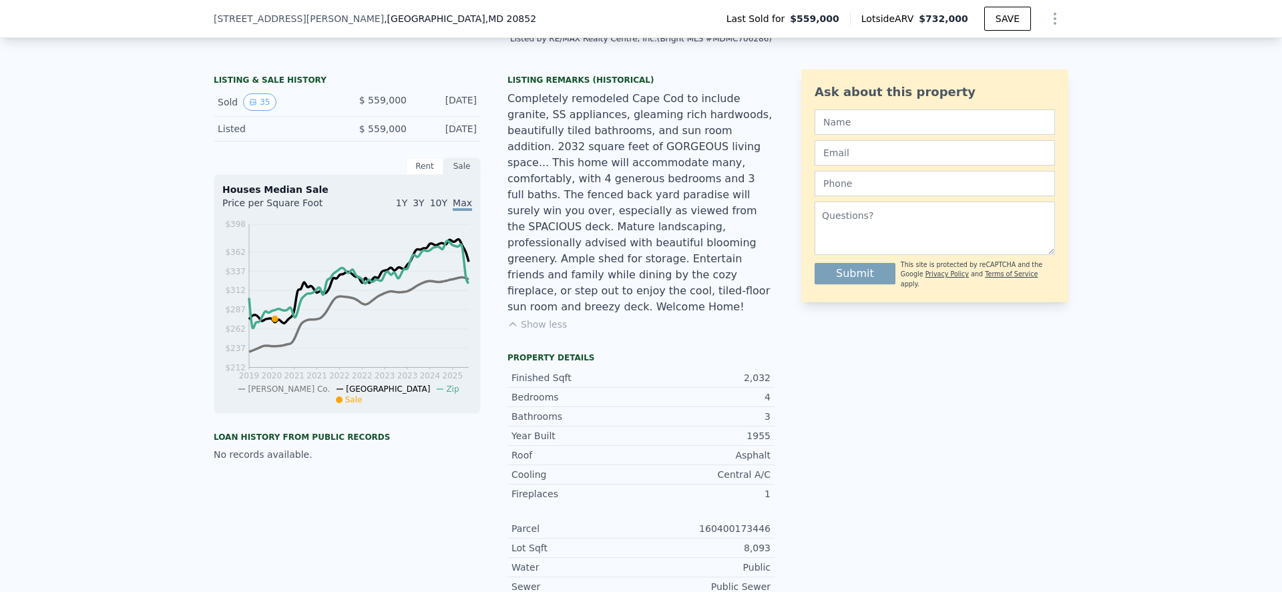
type input "$ 721,000"
type input "5"
type input "-$ 14,781"
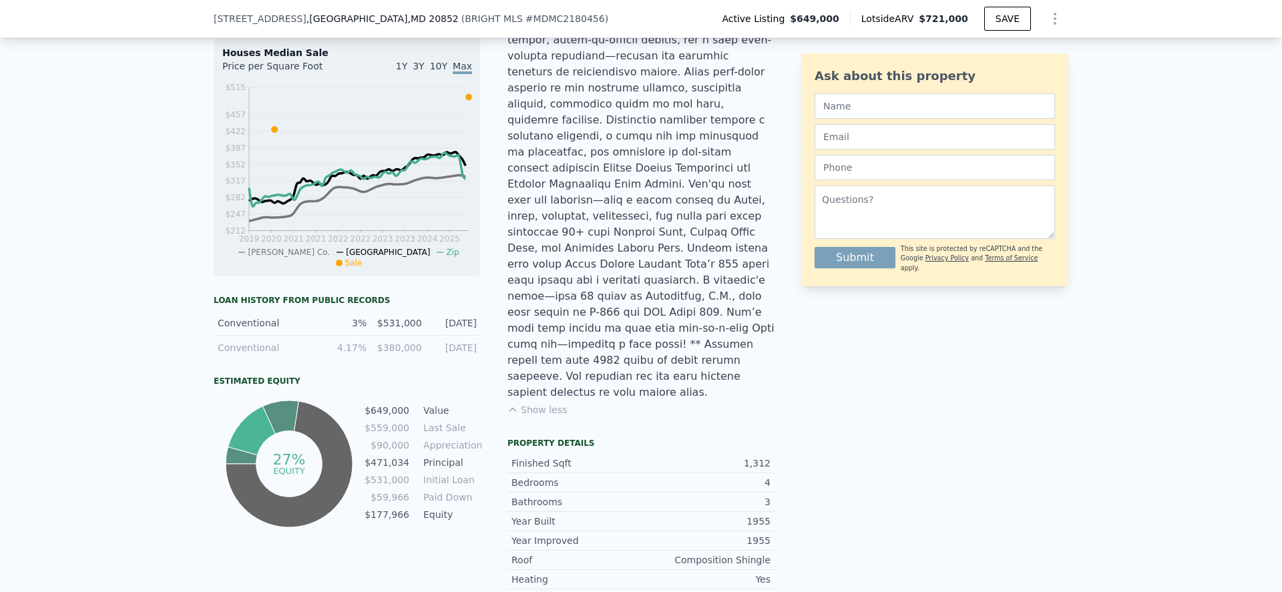
scroll to position [601, 0]
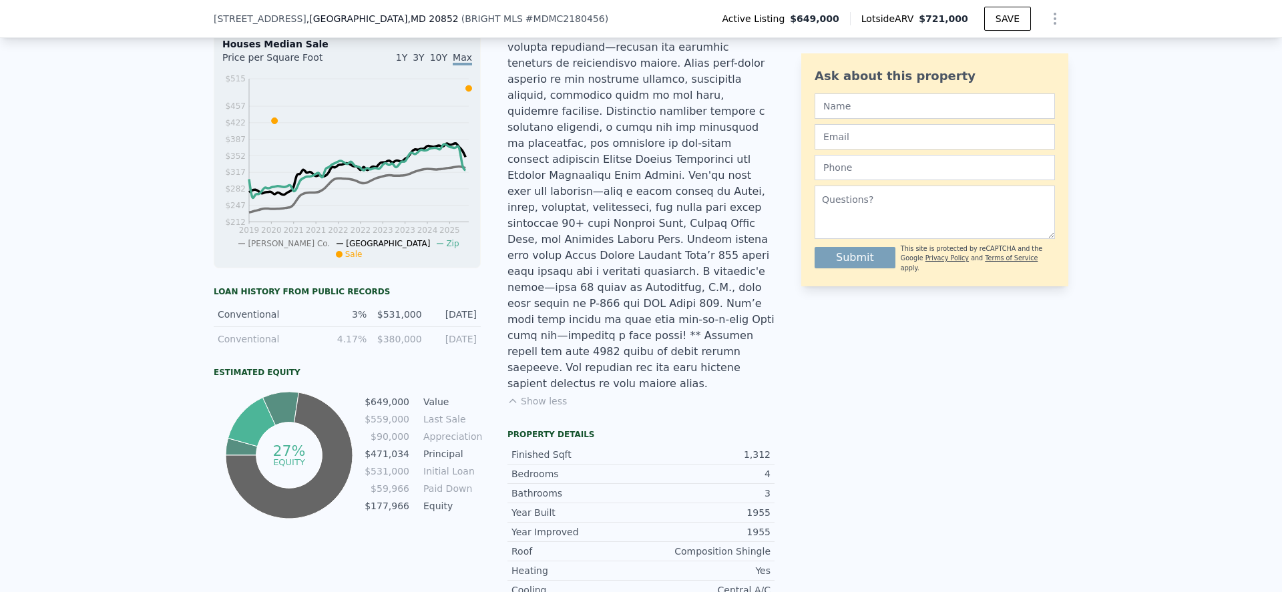
click at [405, 321] on div "$531,000" at bounding box center [397, 314] width 47 height 13
